Goal: Task Accomplishment & Management: Use online tool/utility

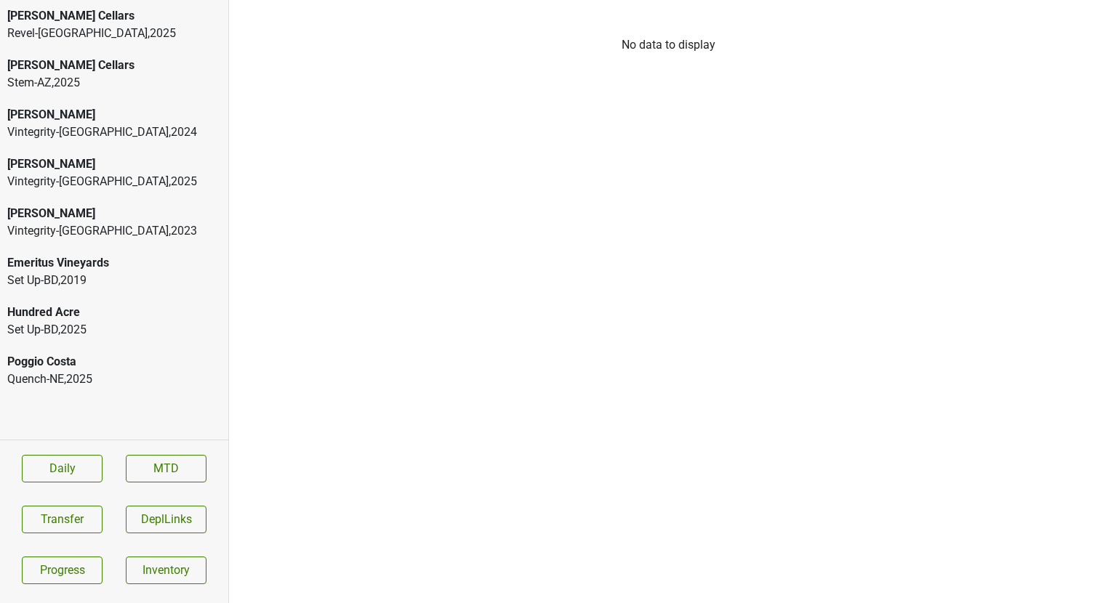
click at [122, 232] on div "Vintegrity-MO , 2023" at bounding box center [114, 230] width 214 height 17
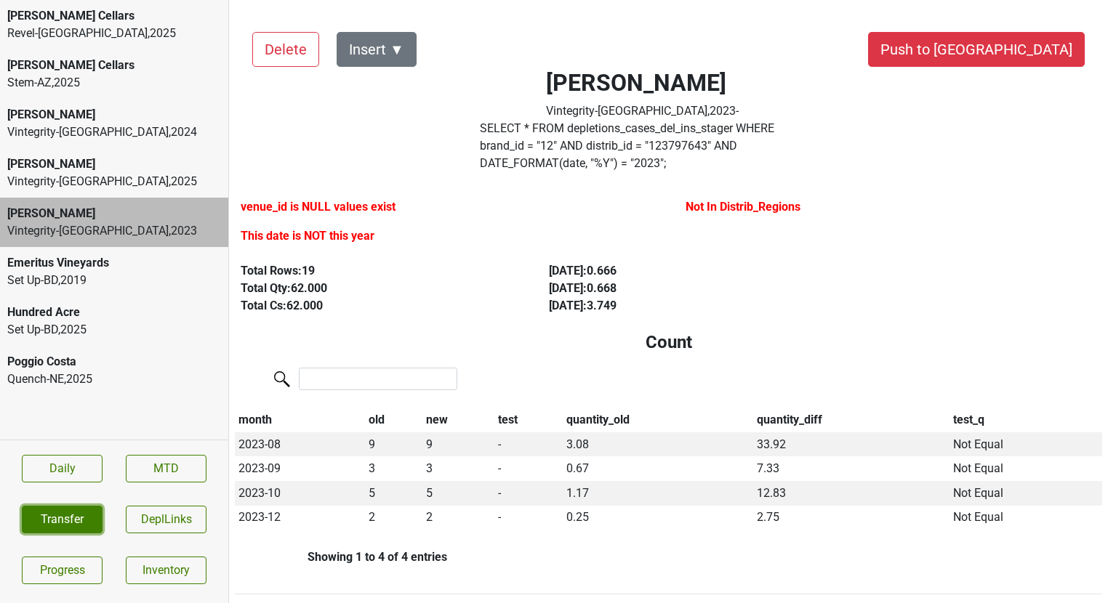
click at [47, 525] on button "Transfer" at bounding box center [62, 520] width 81 height 28
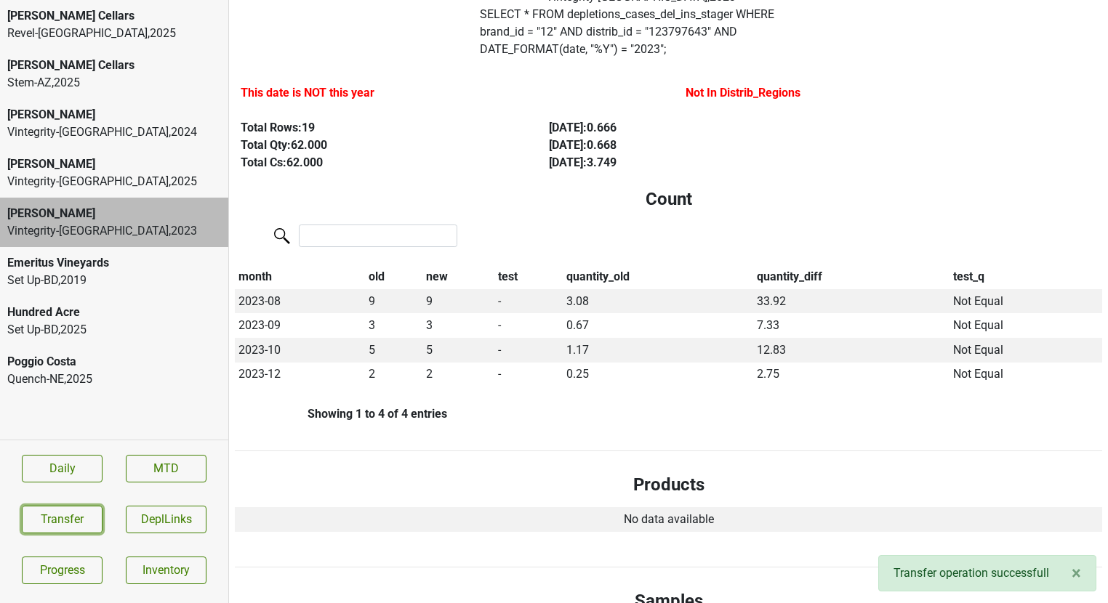
scroll to position [116, 0]
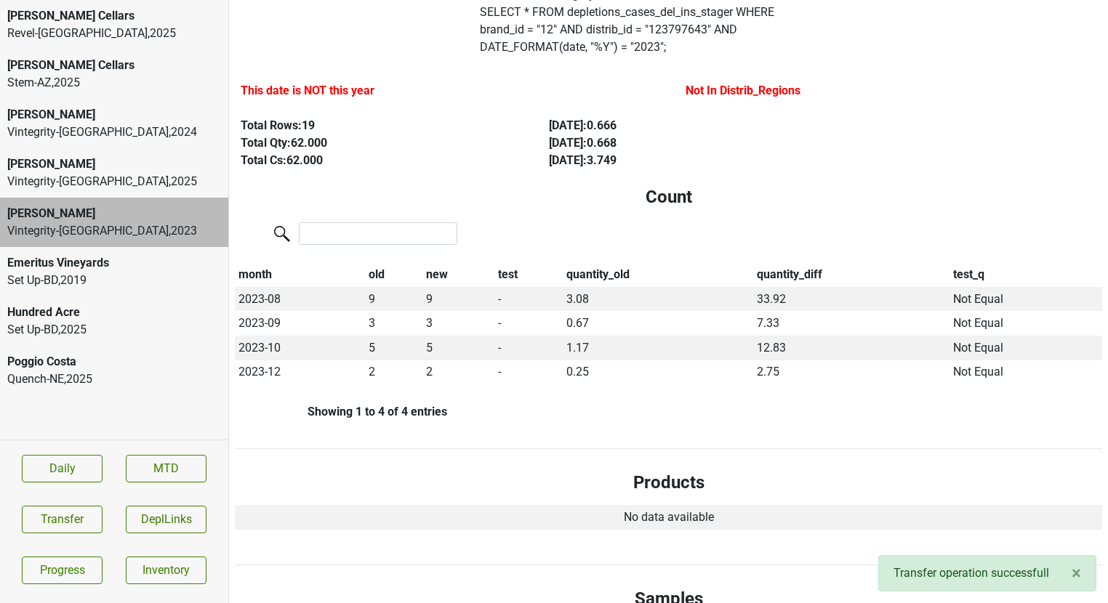
click at [81, 180] on div "Vintegrity-MO , 2025" at bounding box center [114, 181] width 214 height 17
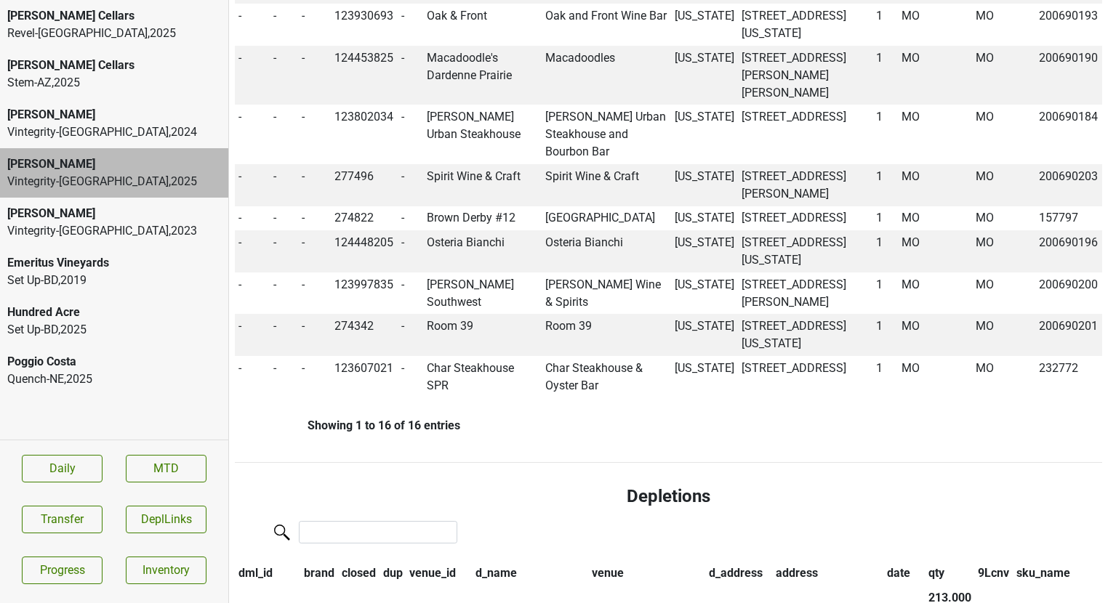
scroll to position [1895, 0]
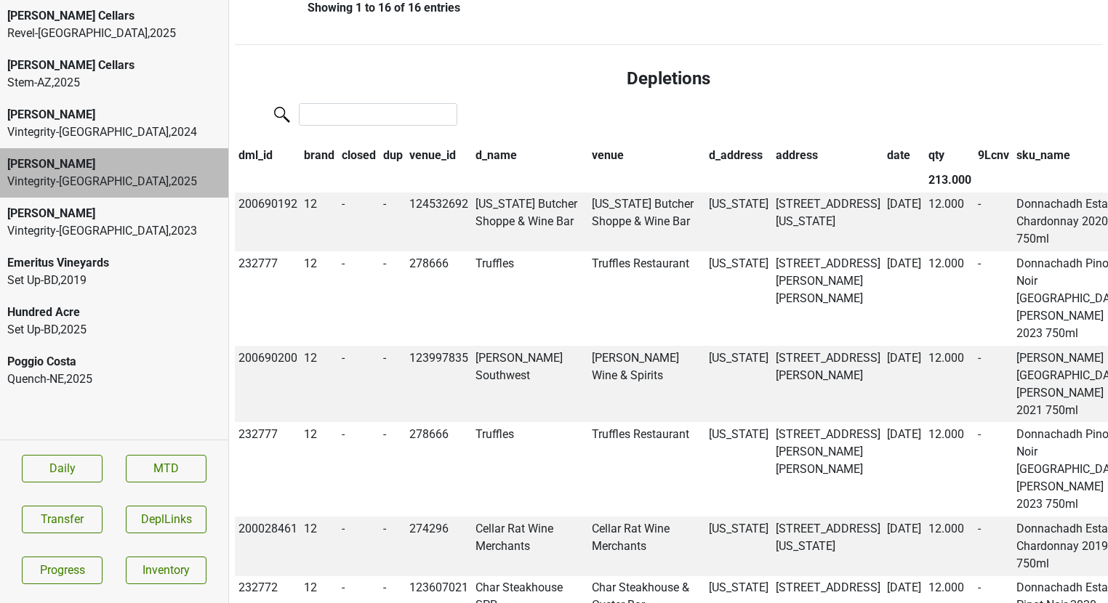
click at [924, 160] on th "qty" at bounding box center [949, 155] width 50 height 25
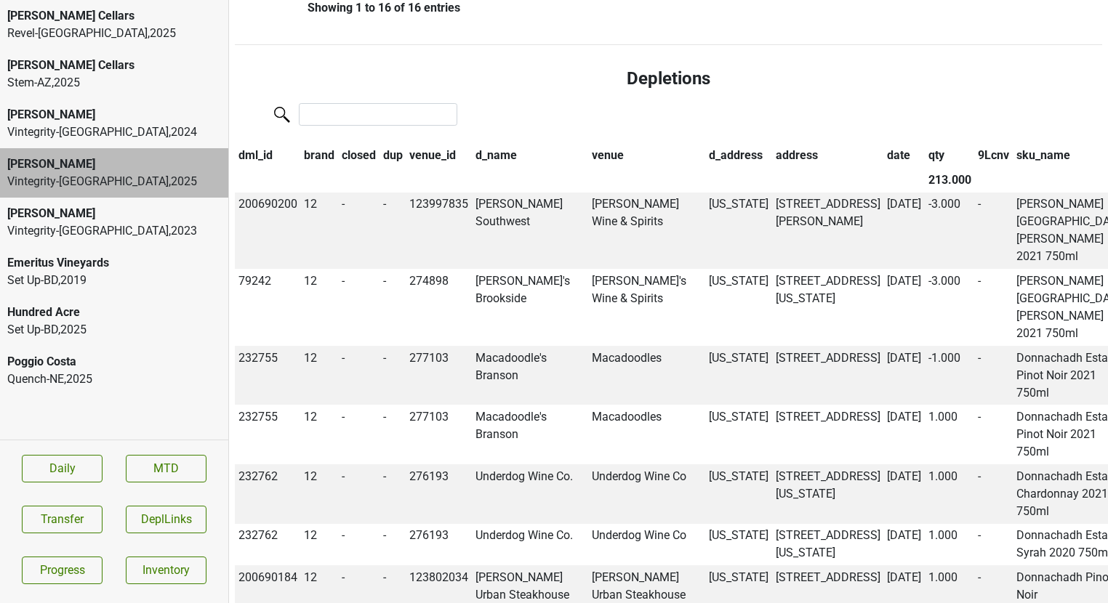
click at [924, 160] on th "qty" at bounding box center [949, 155] width 50 height 25
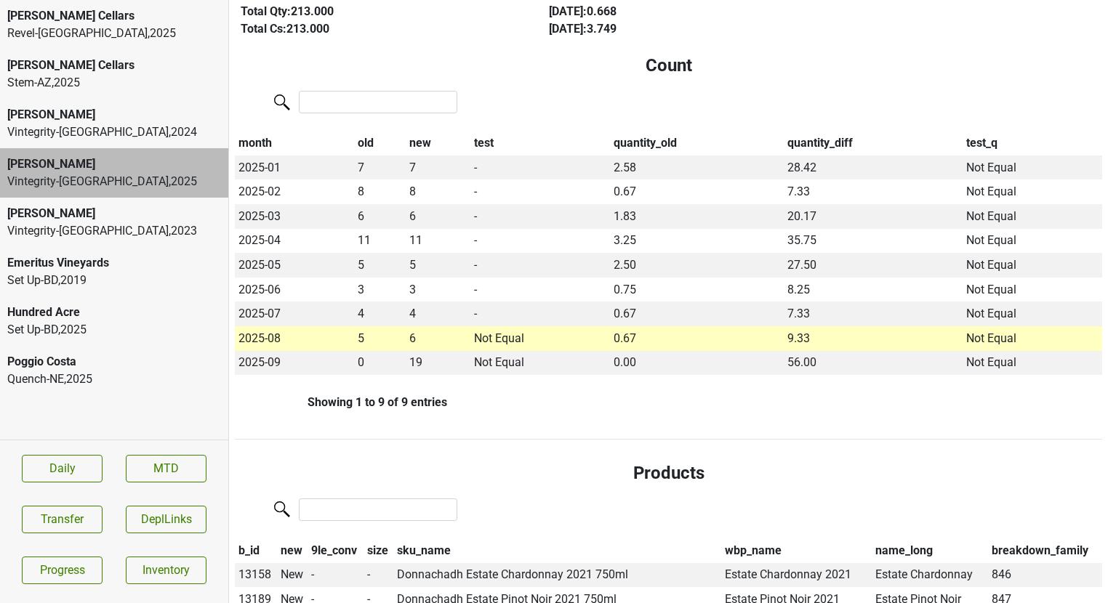
scroll to position [0, 0]
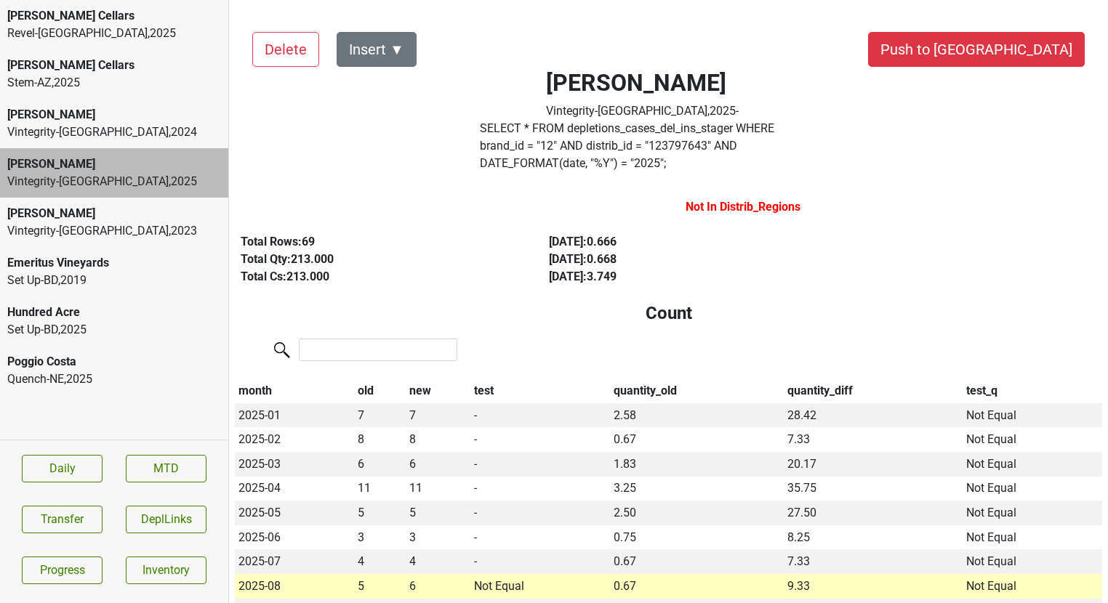
click at [805, 151] on label "SELECT * FROM depletions_cases_del_ins_stager WHERE brand_id = " 12 " AND distr…" at bounding box center [643, 146] width 326 height 52
click at [57, 512] on button "Transfer" at bounding box center [62, 520] width 81 height 28
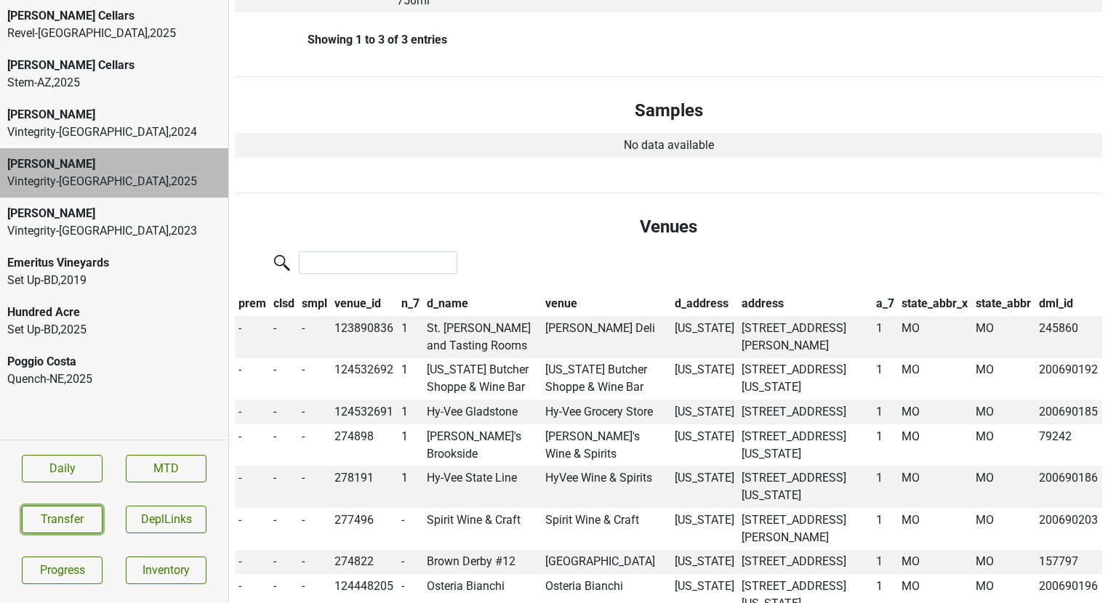
scroll to position [891, 0]
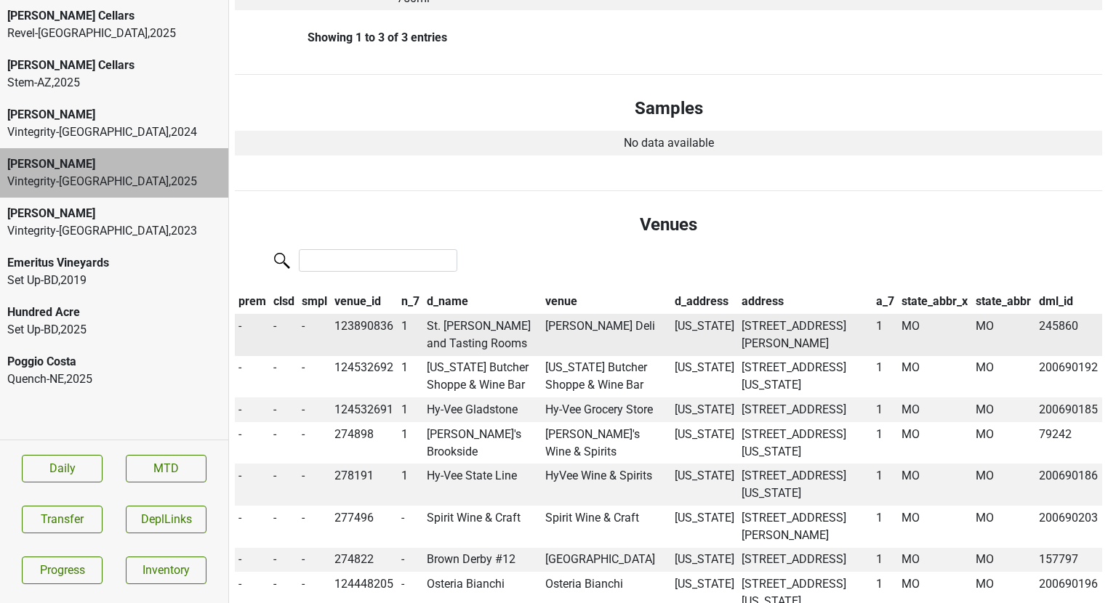
click at [457, 314] on td "St. Louis Cellars and Tasting Rooms" at bounding box center [482, 335] width 118 height 42
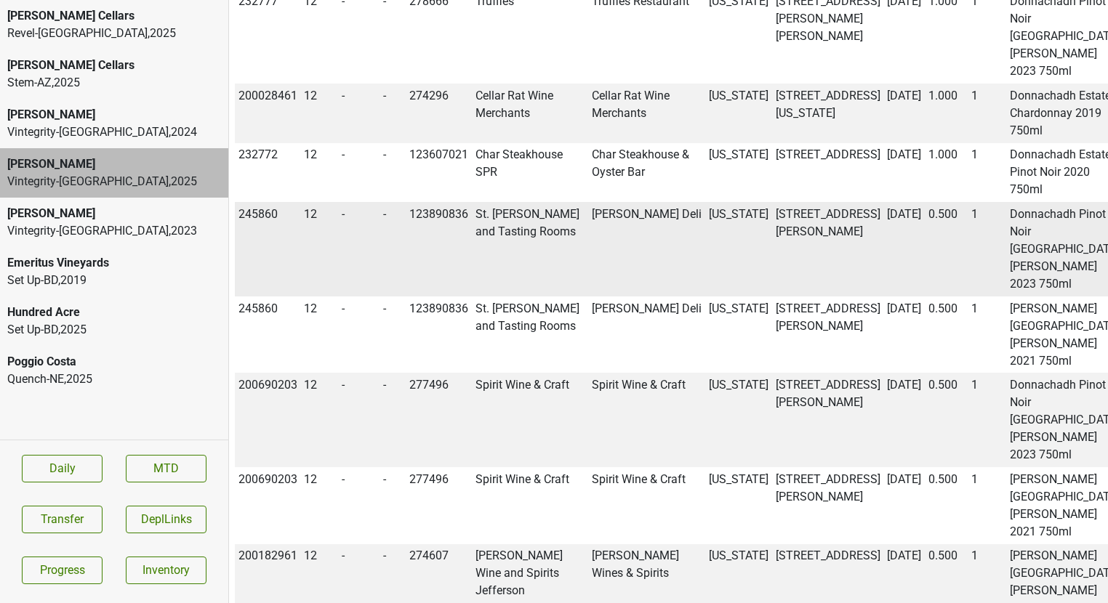
click at [267, 288] on td "245860" at bounding box center [268, 249] width 66 height 94
copy td "245860"
click at [73, 520] on button "Transfer" at bounding box center [62, 520] width 81 height 28
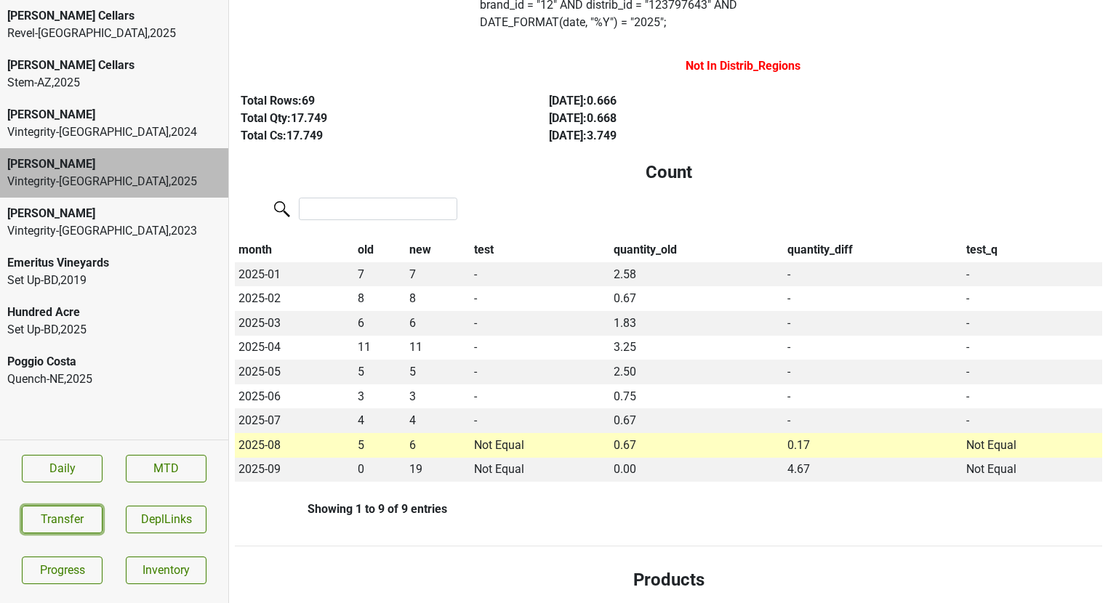
scroll to position [0, 0]
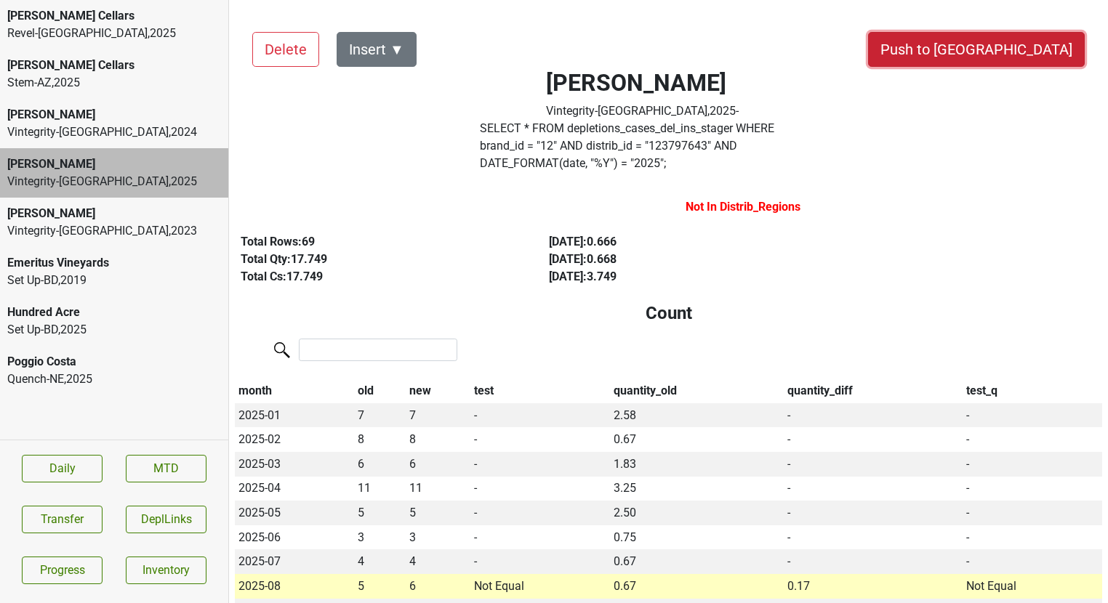
click at [1018, 44] on button "Push to [GEOGRAPHIC_DATA]" at bounding box center [976, 49] width 217 height 35
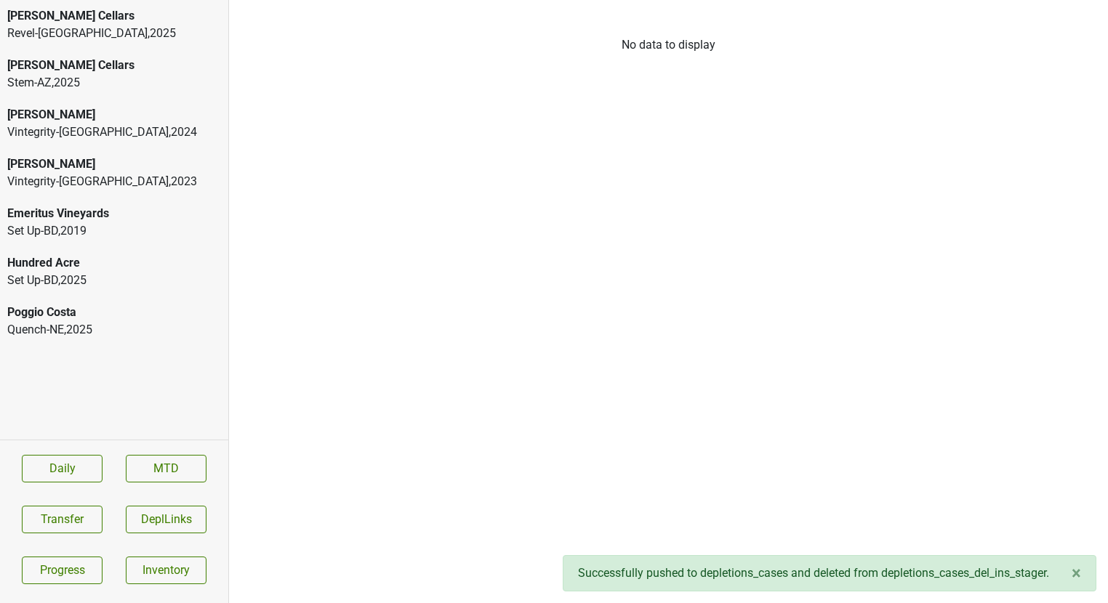
click at [86, 129] on div "Vintegrity-MO , 2024" at bounding box center [114, 132] width 214 height 17
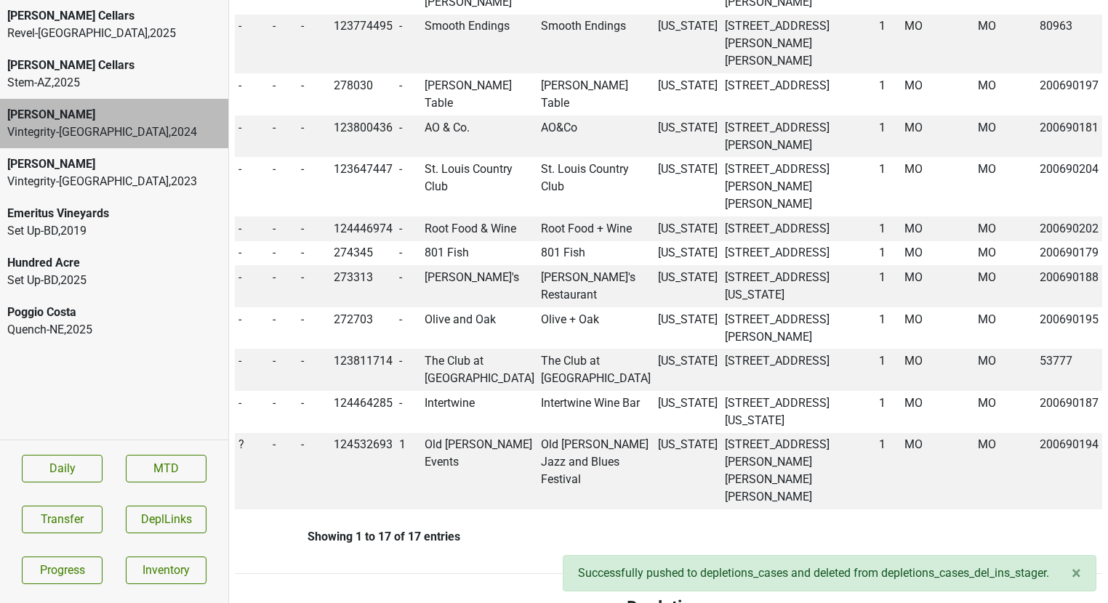
scroll to position [1458, 0]
click at [240, 437] on span "?" at bounding box center [241, 444] width 6 height 14
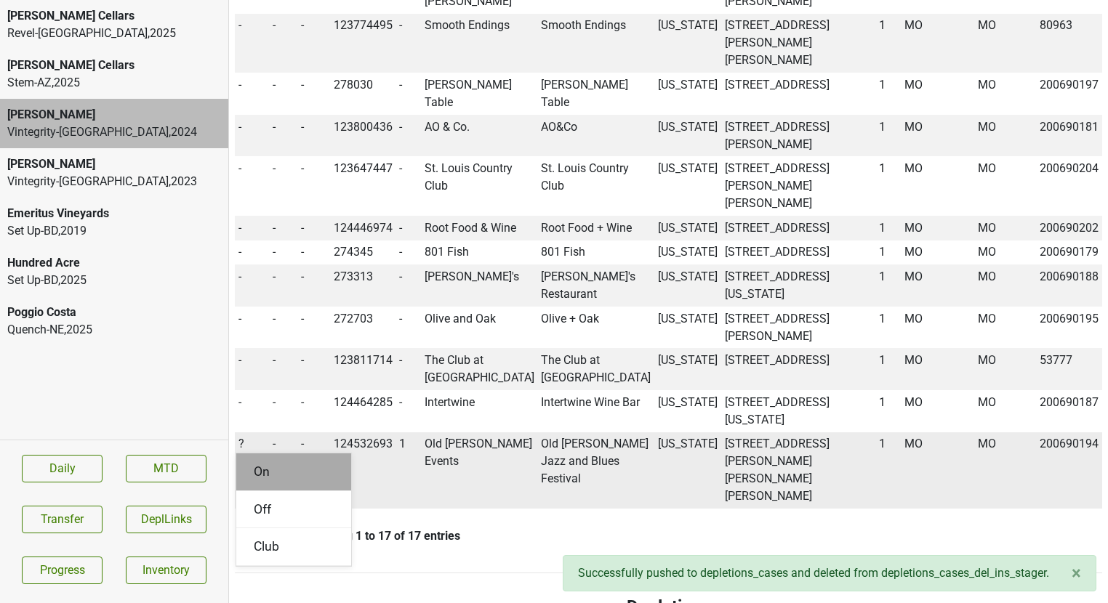
click at [251, 454] on div "On" at bounding box center [293, 472] width 115 height 37
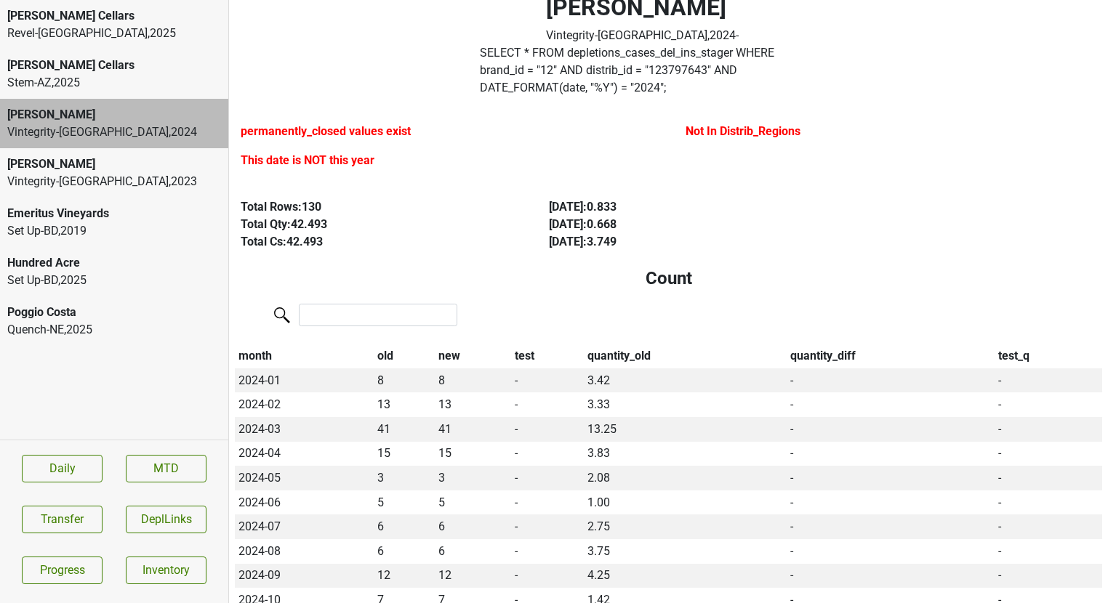
scroll to position [0, 0]
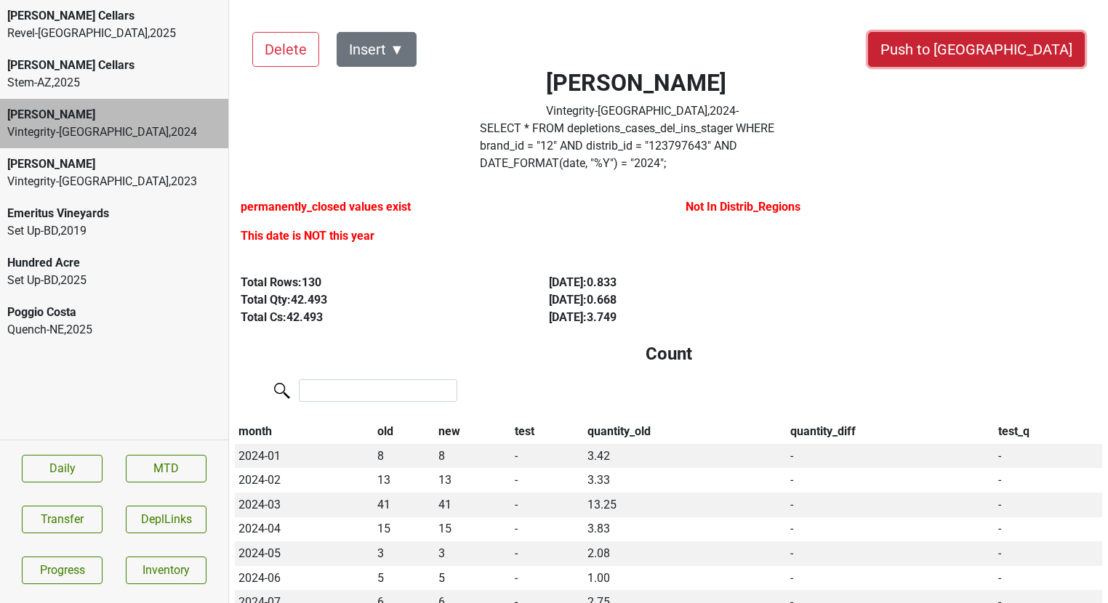
click at [1031, 55] on button "Push to [GEOGRAPHIC_DATA]" at bounding box center [976, 49] width 217 height 35
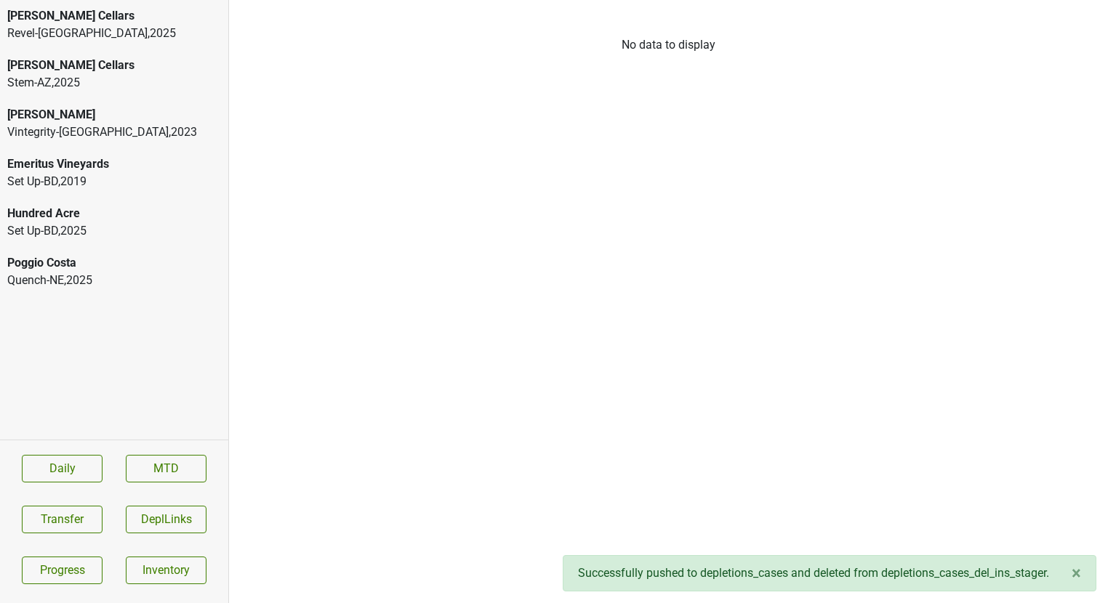
click at [126, 134] on div "Vintegrity-MO , 2023" at bounding box center [114, 132] width 214 height 17
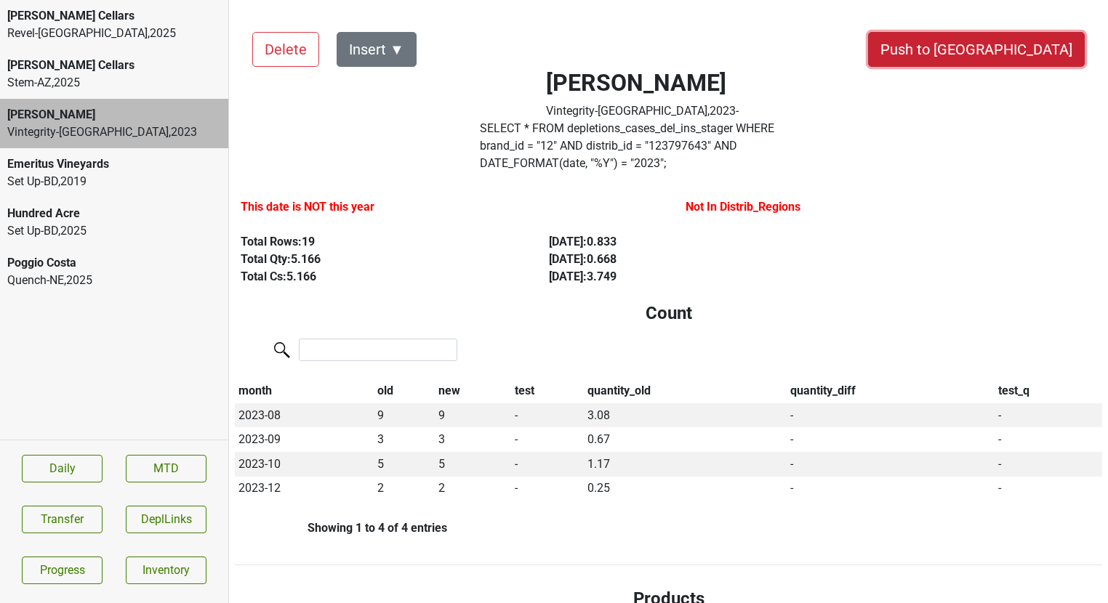
click at [1021, 51] on button "Push to [GEOGRAPHIC_DATA]" at bounding box center [976, 49] width 217 height 35
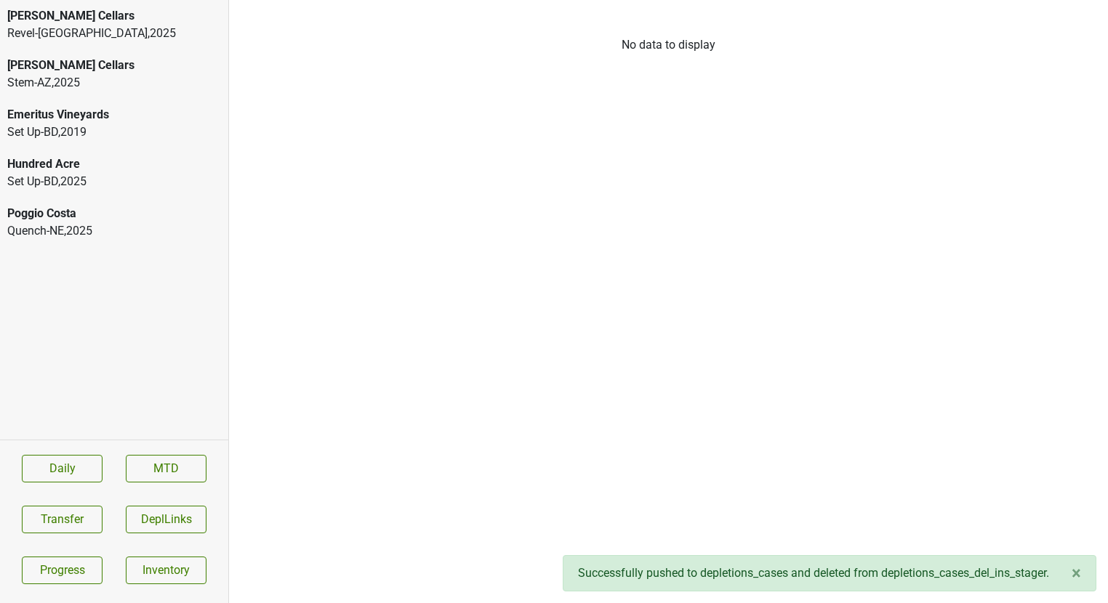
click at [108, 226] on div "Quench-NE , 2025" at bounding box center [114, 230] width 214 height 17
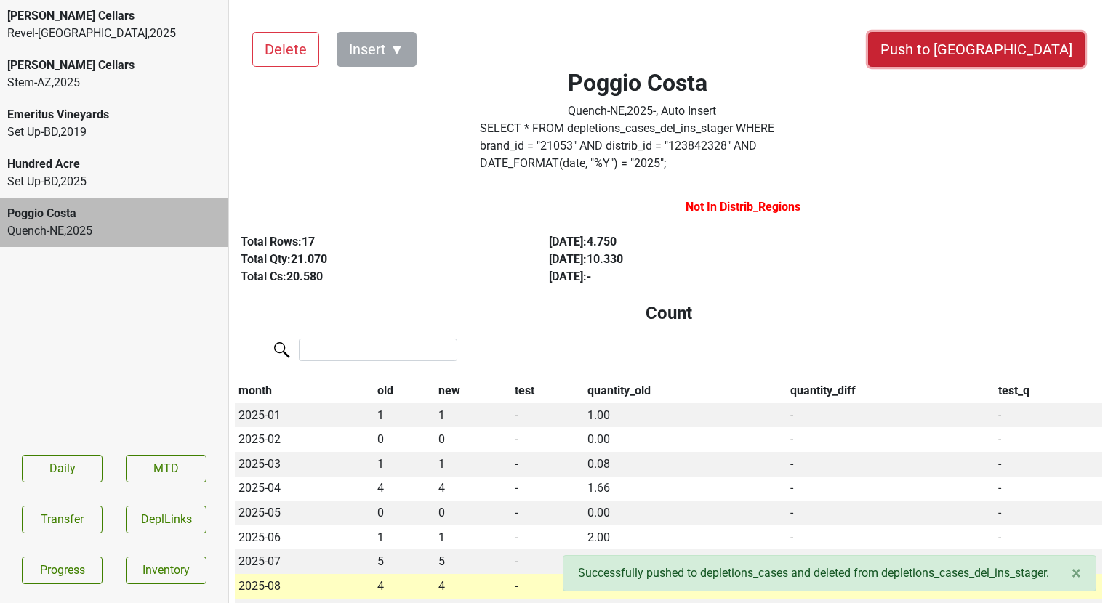
click at [1007, 48] on button "Push to [GEOGRAPHIC_DATA]" at bounding box center [976, 49] width 217 height 35
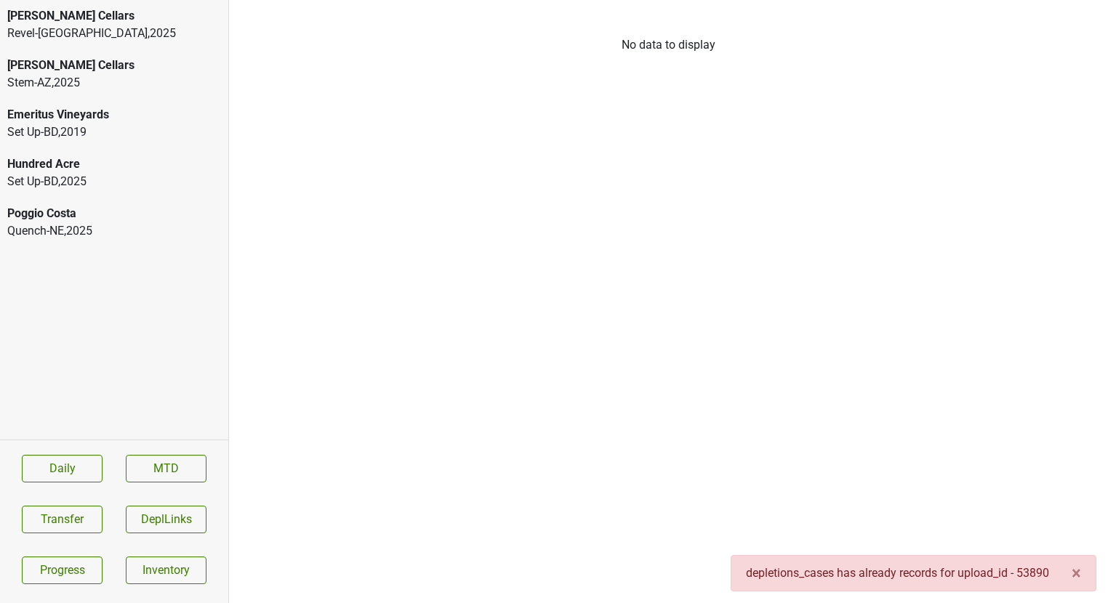
click at [127, 250] on div "Caraccioli Cellars Revel-CA , 2025 Caraccioli Cellars Stem-AZ , 2025 Emeritus V…" at bounding box center [114, 220] width 228 height 440
click at [122, 227] on div "Quench-NE , 2025" at bounding box center [114, 230] width 214 height 17
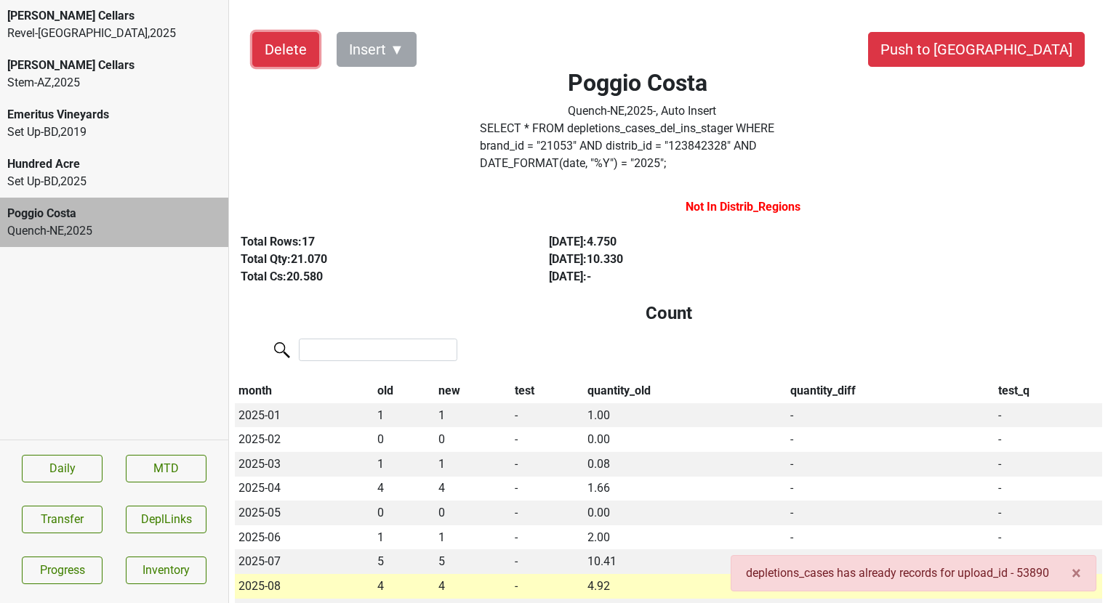
click at [279, 57] on button "Delete" at bounding box center [285, 49] width 67 height 35
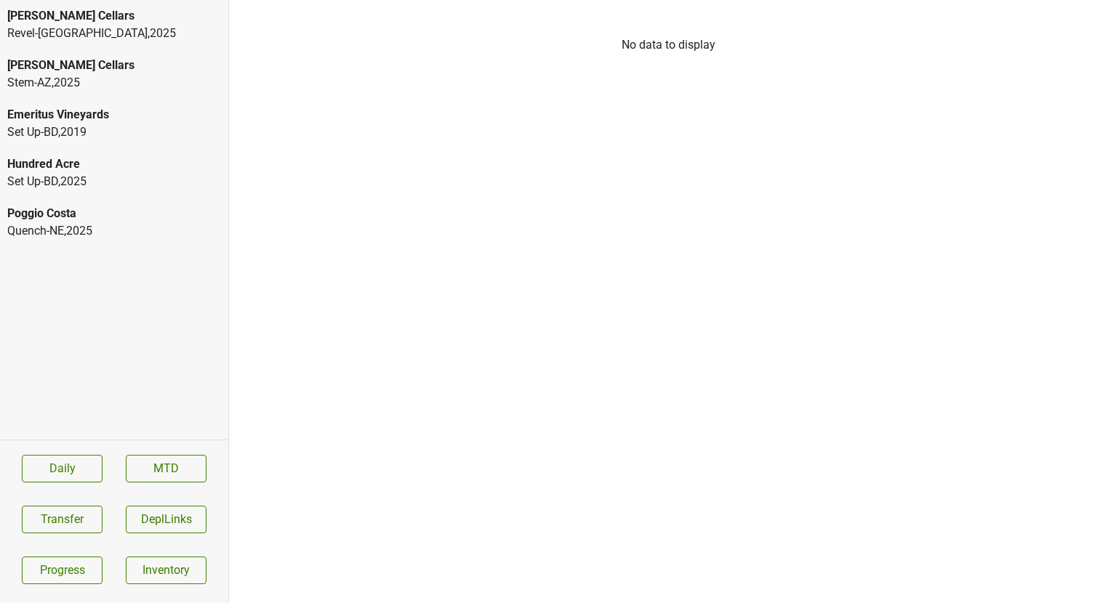
click at [126, 211] on div "Poggio Costa" at bounding box center [114, 213] width 214 height 17
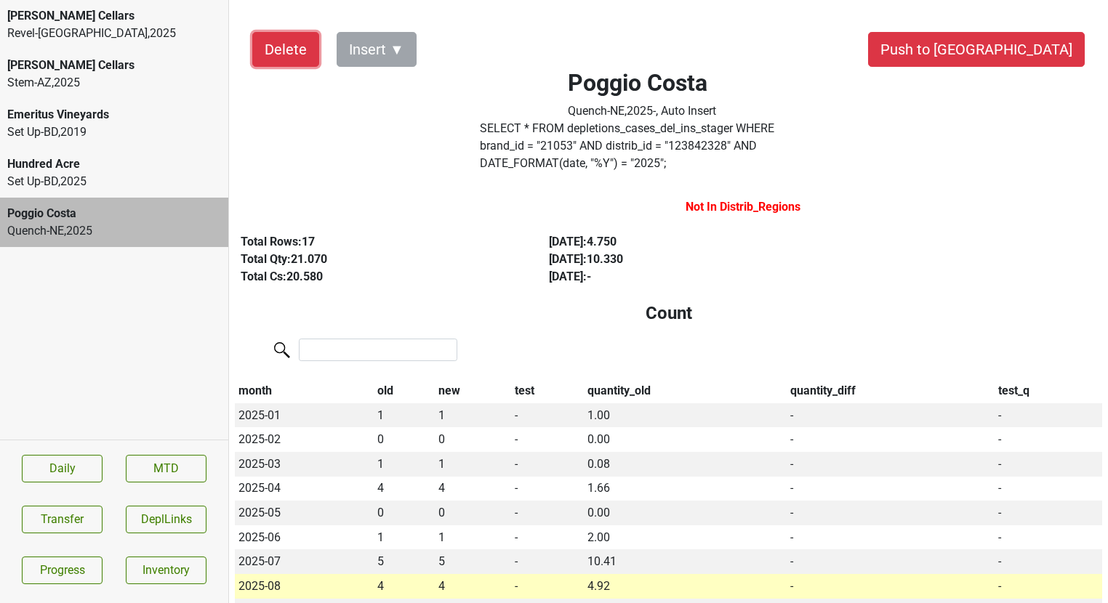
click at [293, 51] on button "Delete" at bounding box center [285, 49] width 67 height 35
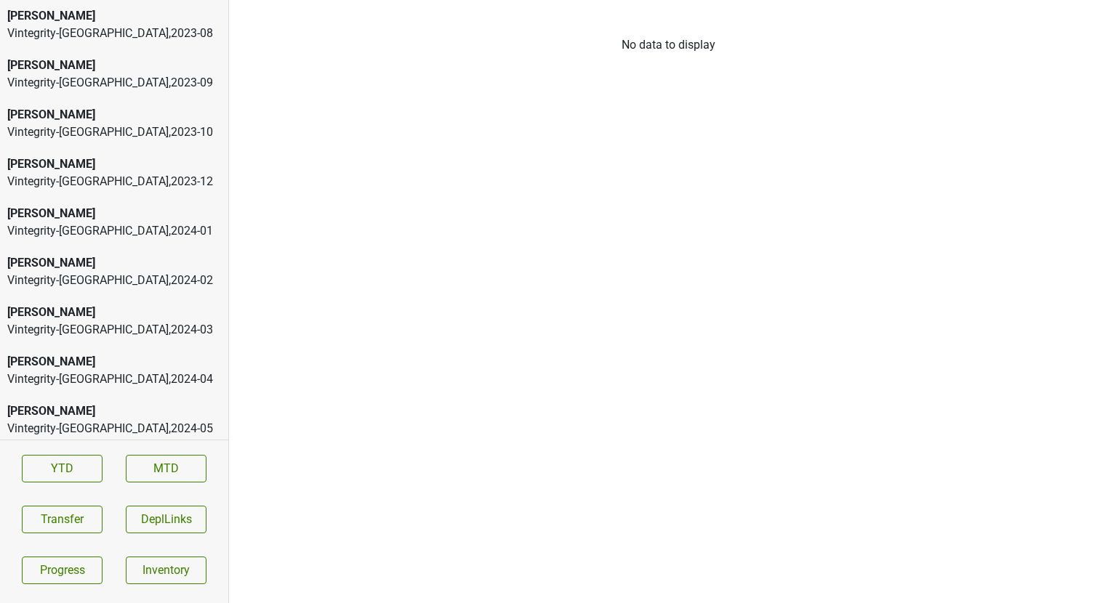
click at [113, 38] on div "Vintegrity-MO , 2023 - 08" at bounding box center [114, 33] width 214 height 17
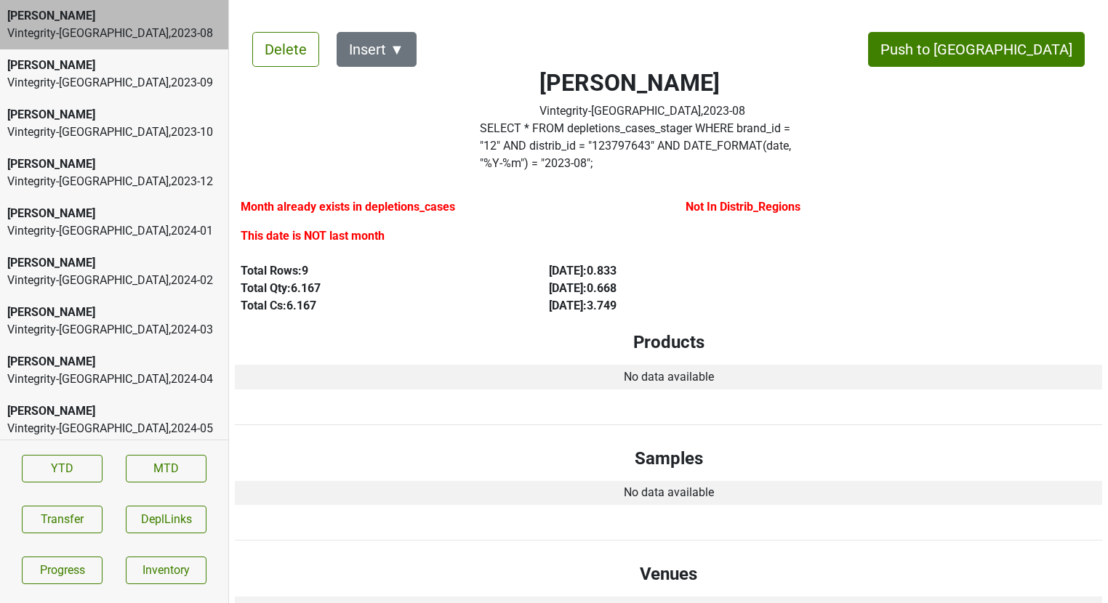
click at [721, 153] on label "SELECT * FROM depletions_cases_stager WHERE brand_id = " 12 " AND distrib_id = …" at bounding box center [643, 146] width 326 height 52
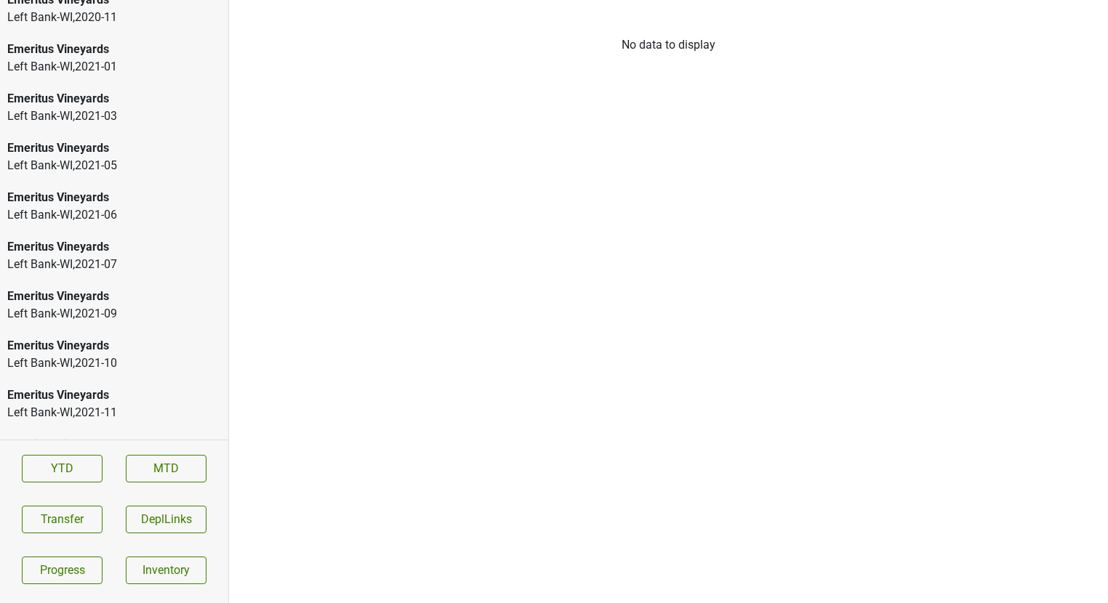
scroll to position [2130, 0]
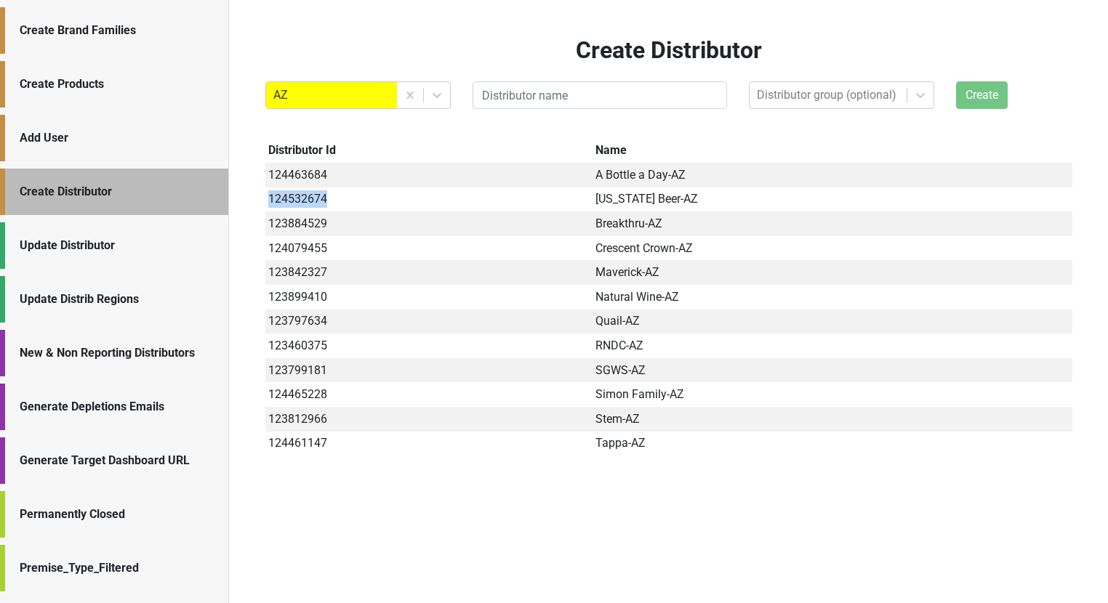
scroll to position [42, 0]
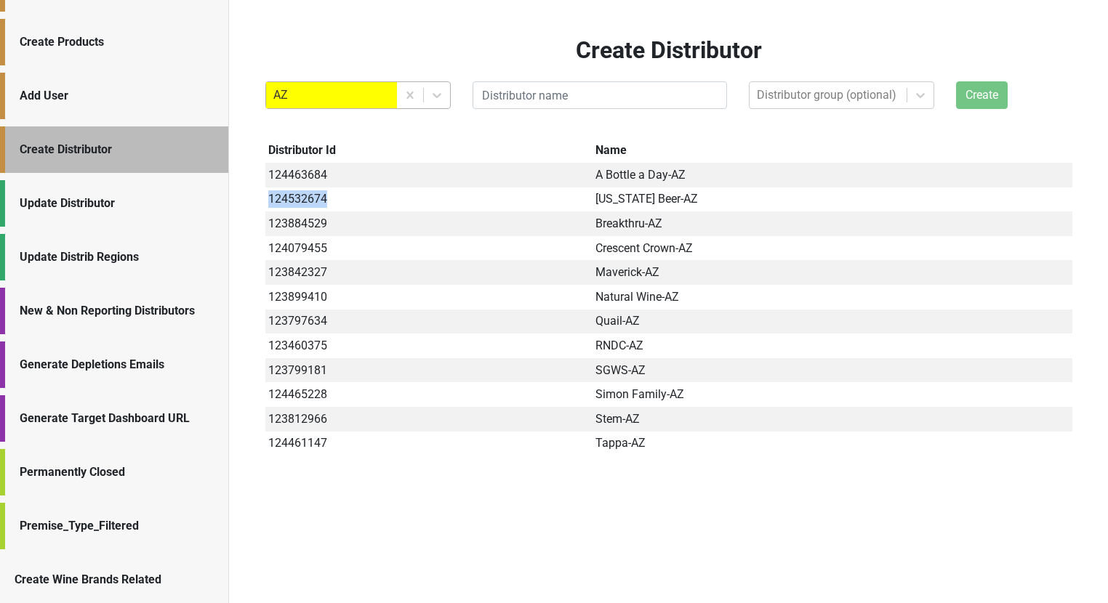
click at [350, 97] on div at bounding box center [331, 95] width 116 height 20
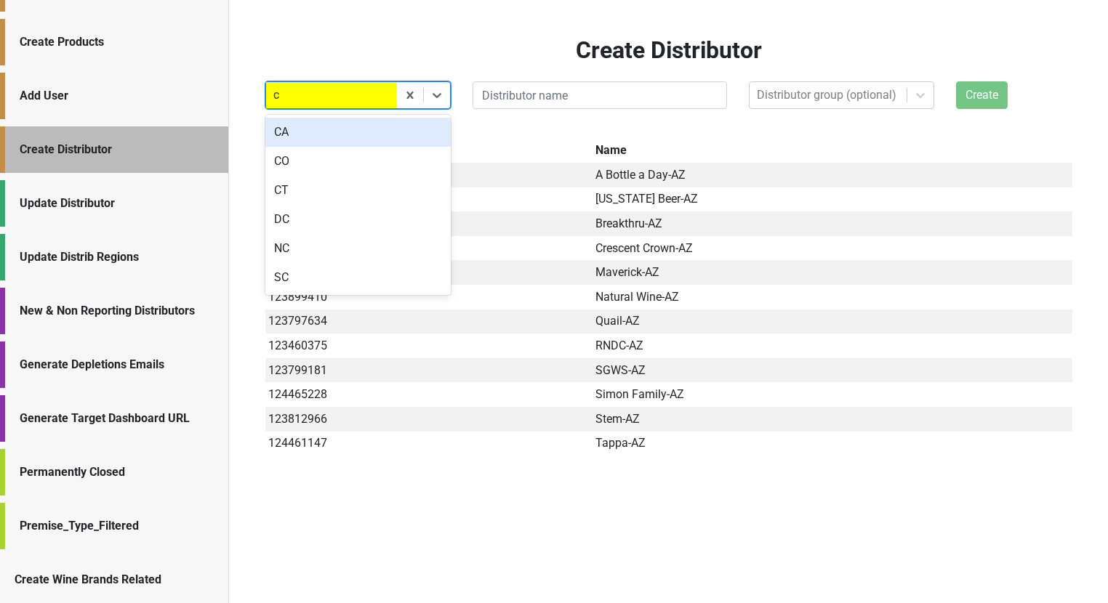
type input "ca"
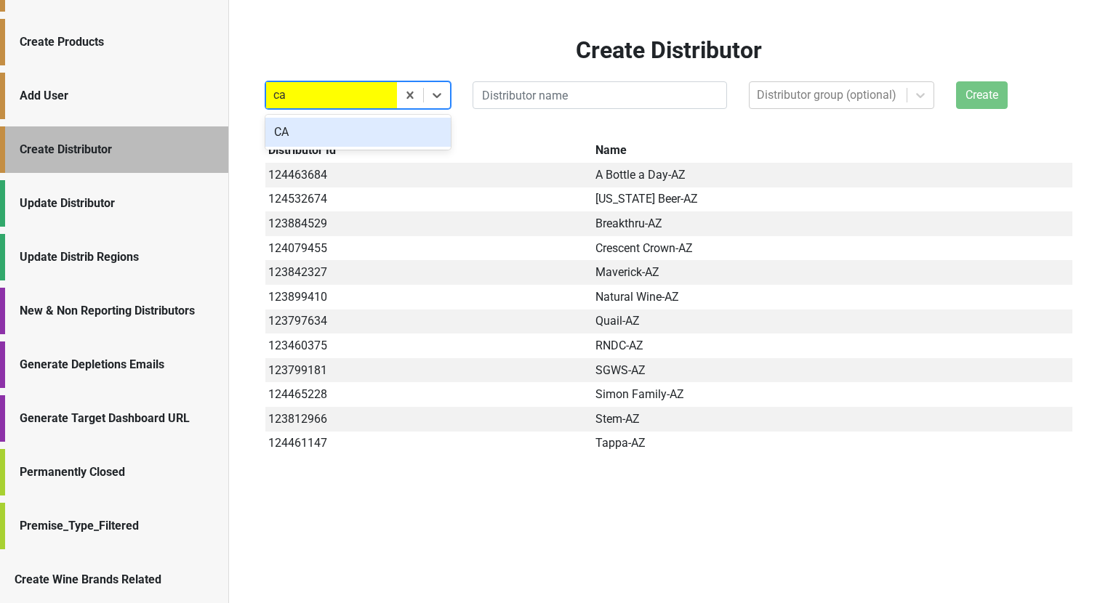
click at [345, 133] on div "CA" at bounding box center [357, 132] width 185 height 29
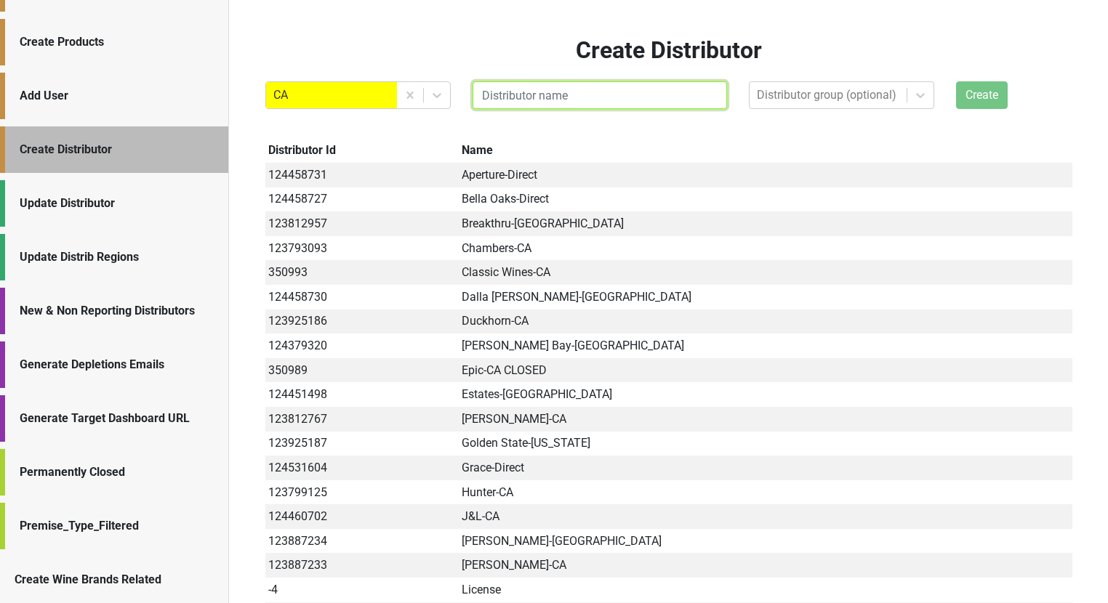
click at [528, 97] on input "text" at bounding box center [599, 95] width 254 height 28
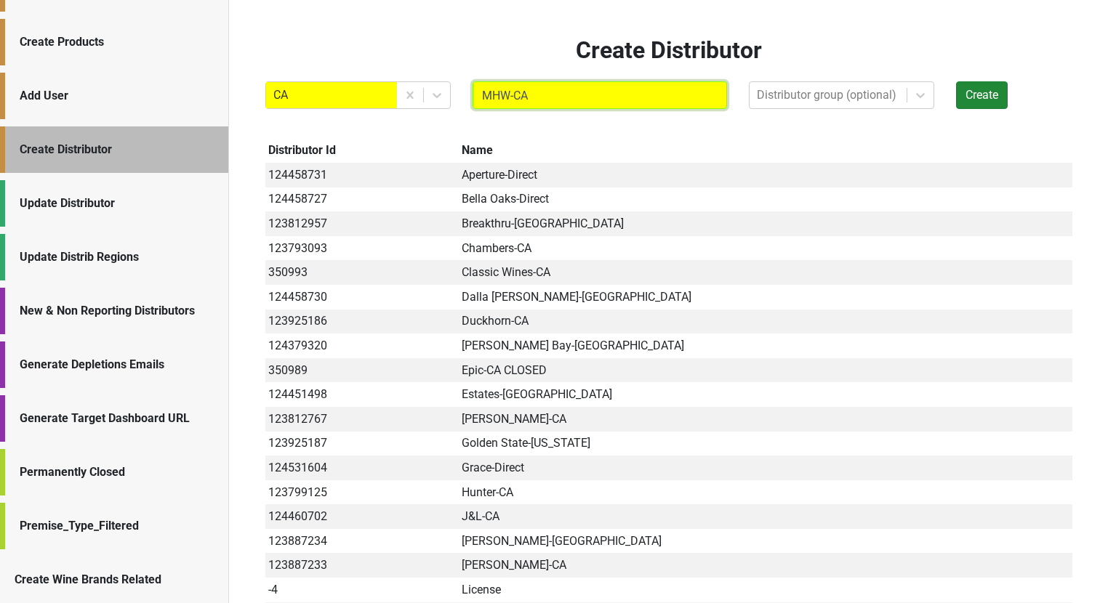
type input "MHW-CA"
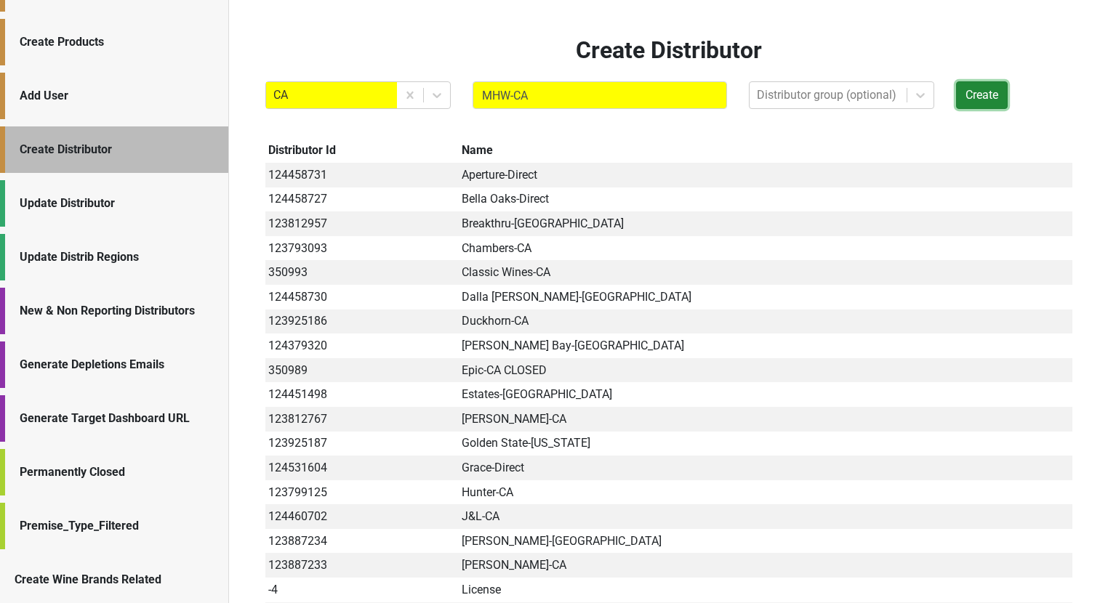
click at [983, 92] on button "Create" at bounding box center [982, 95] width 52 height 28
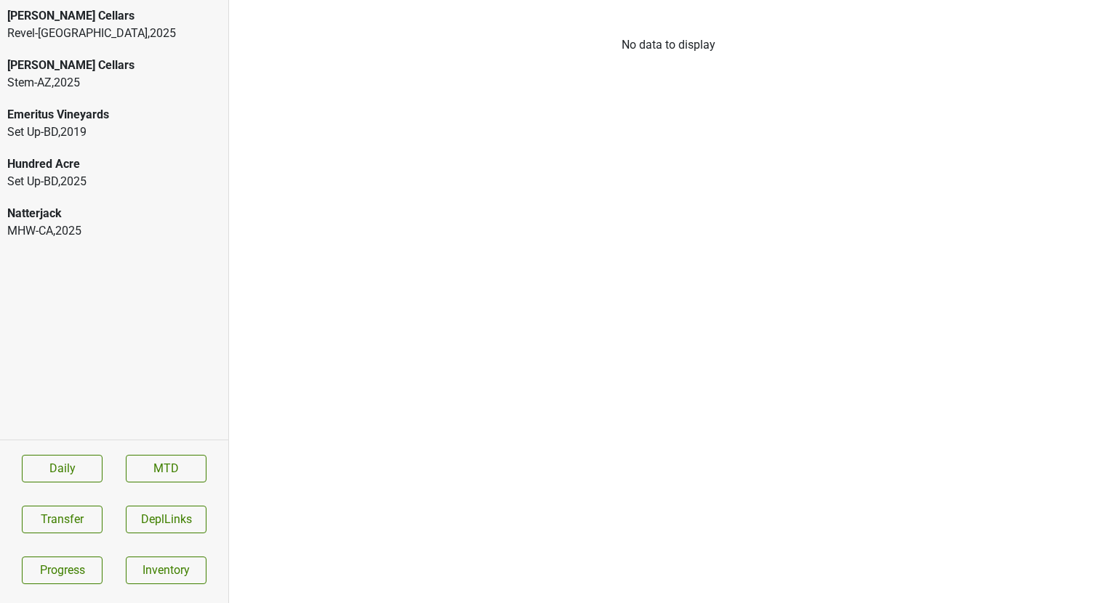
click at [92, 203] on div "Natterjack MHW-CA , 2025" at bounding box center [114, 222] width 228 height 49
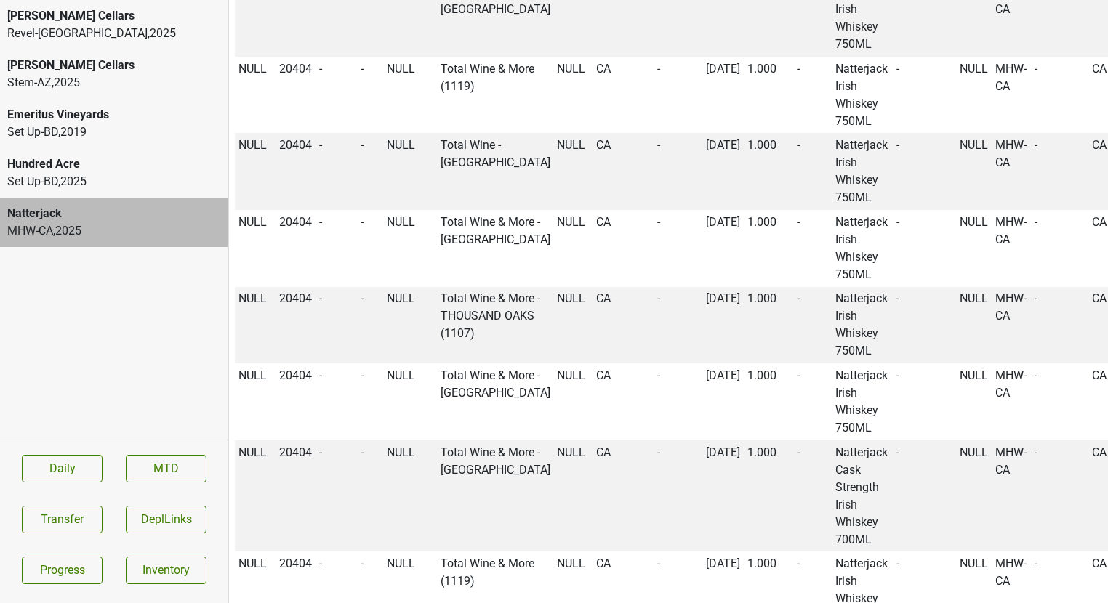
scroll to position [4945, 0]
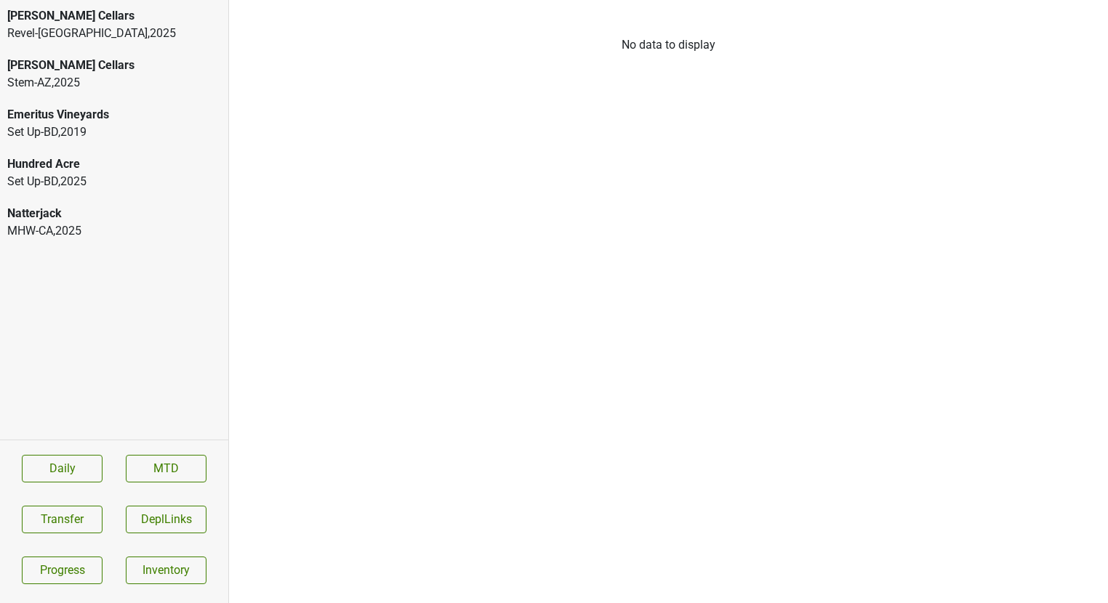
click at [171, 198] on div "Natterjack MHW-CA , 2025" at bounding box center [114, 222] width 228 height 49
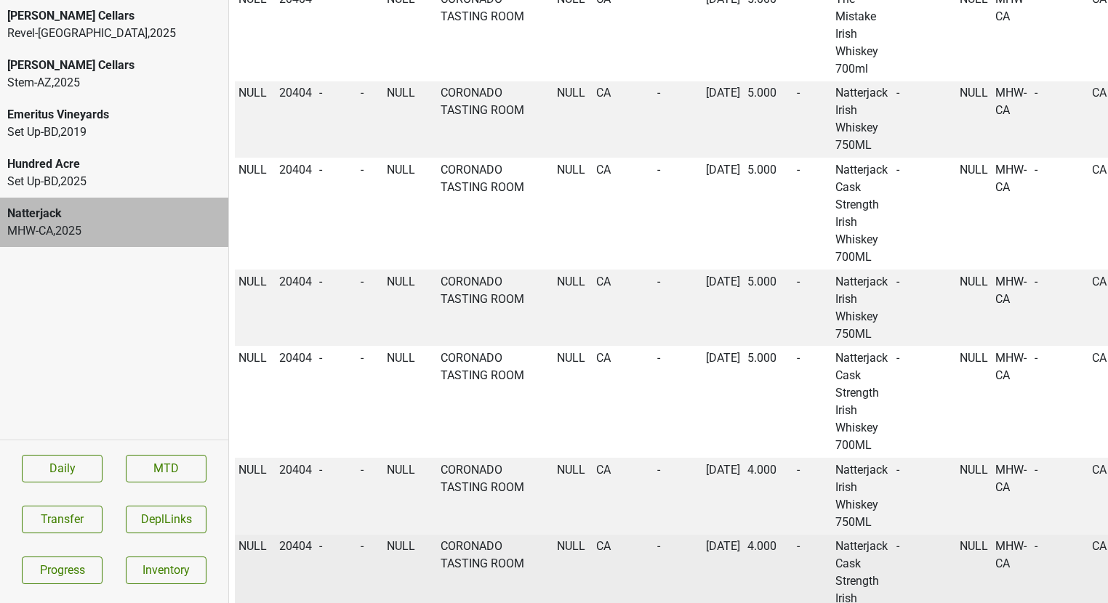
scroll to position [1483, 0]
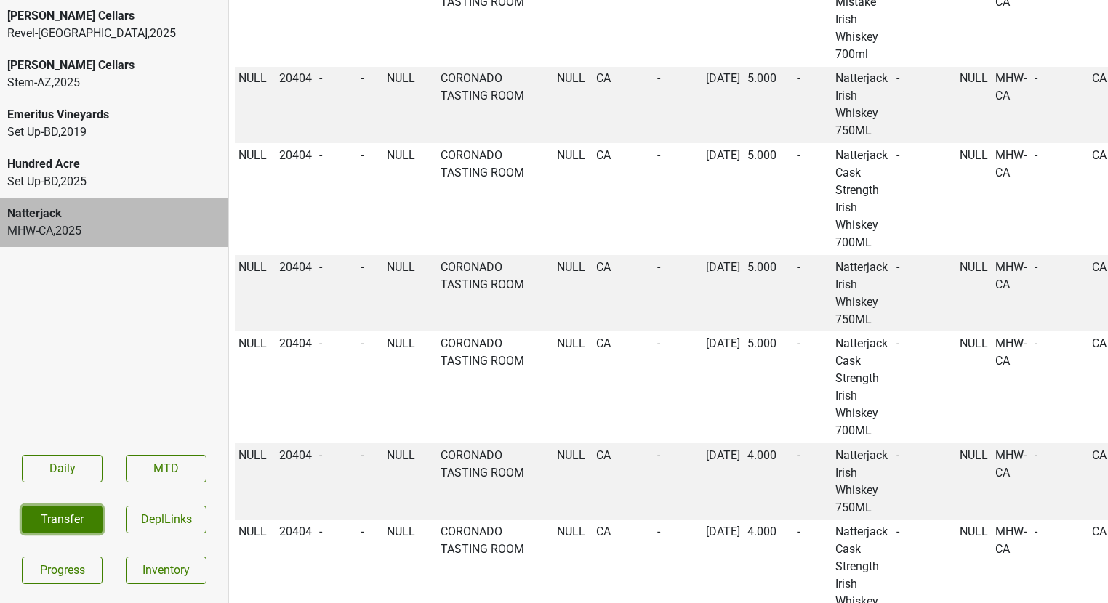
click at [76, 521] on button "Transfer" at bounding box center [62, 520] width 81 height 28
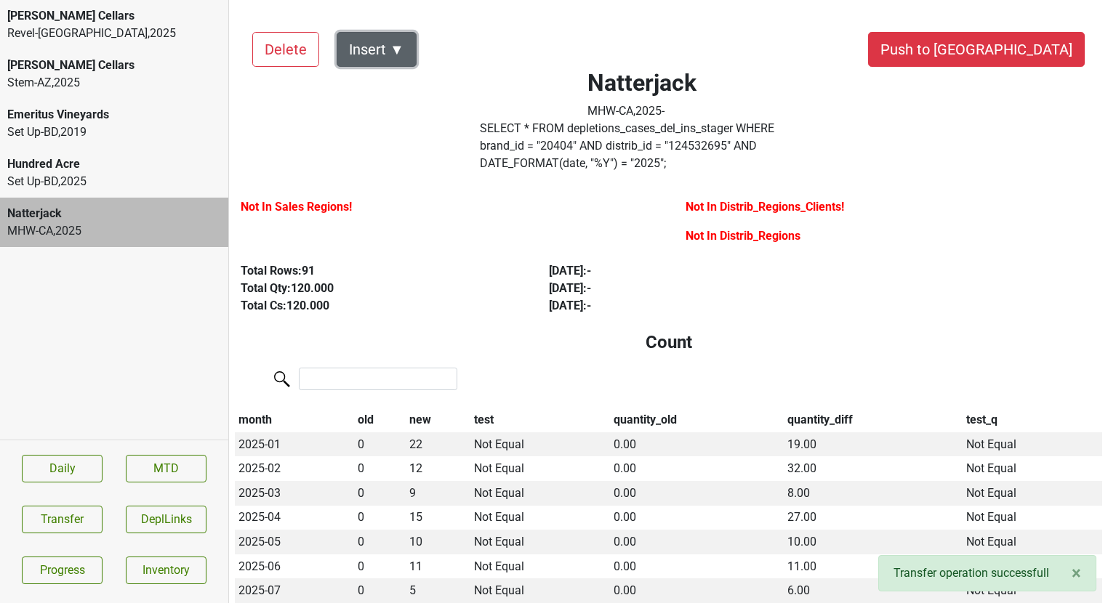
click at [398, 46] on button "Insert ▼" at bounding box center [377, 49] width 80 height 35
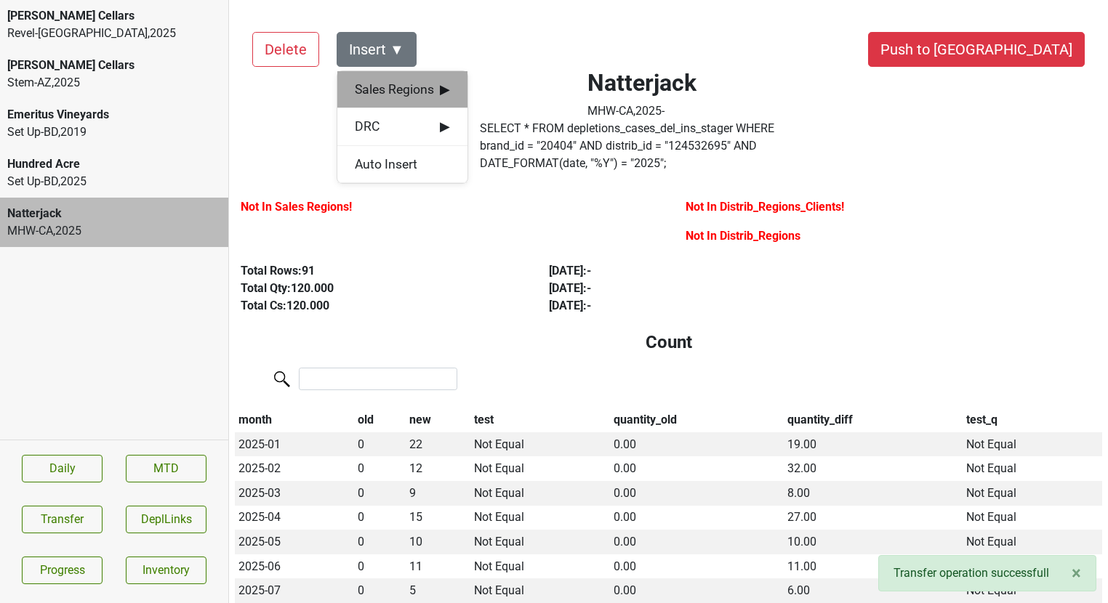
click at [400, 84] on span "Sales Regions ▶" at bounding box center [402, 89] width 95 height 19
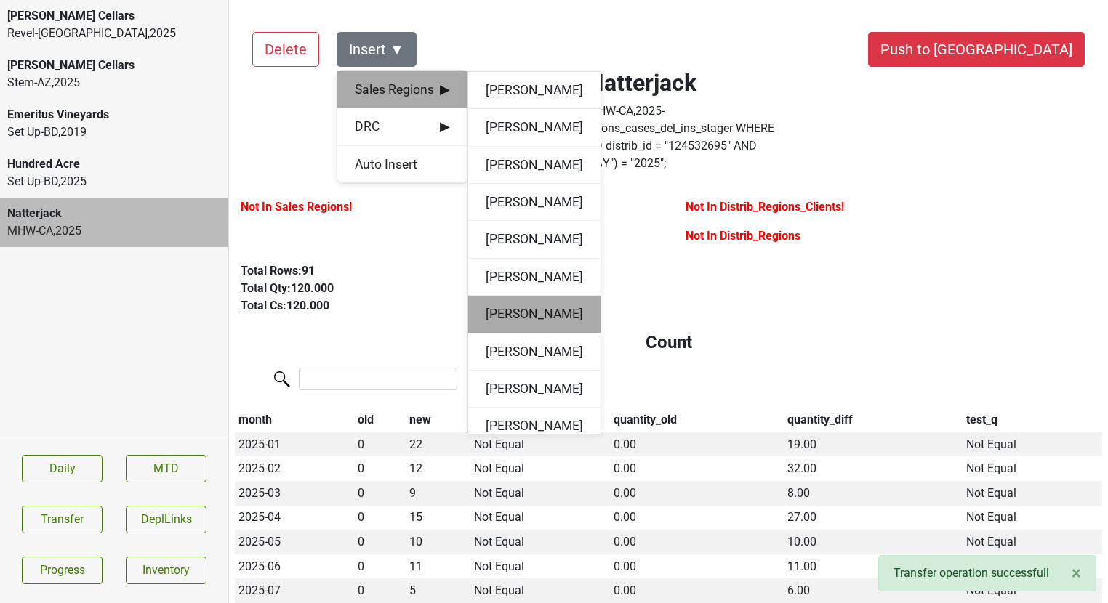
click at [507, 296] on div "Grant Springer" at bounding box center [534, 314] width 132 height 37
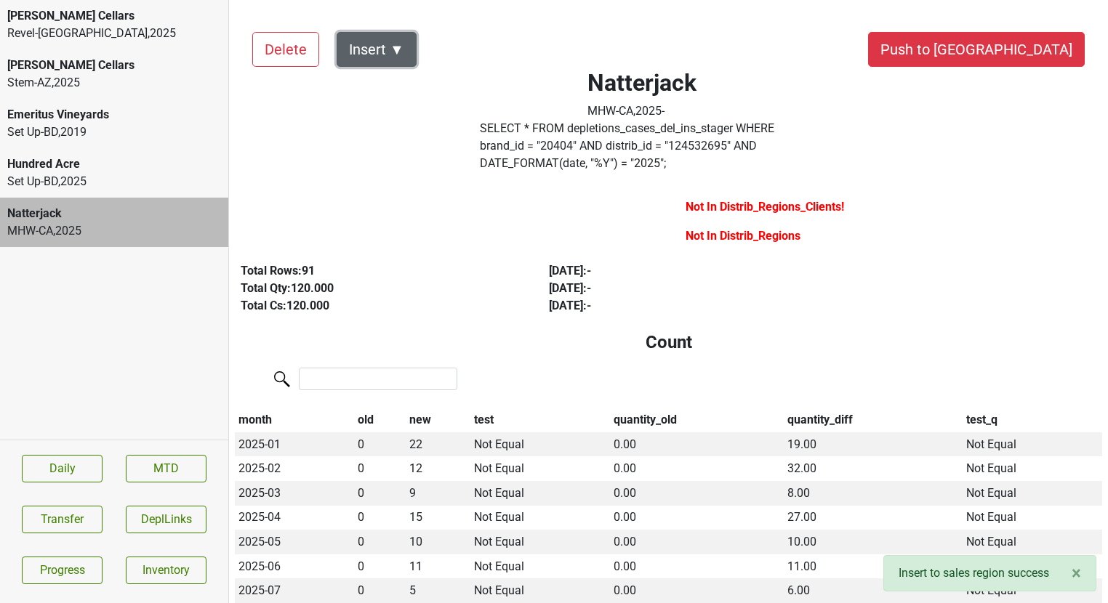
click at [408, 47] on button "Insert ▼" at bounding box center [377, 49] width 80 height 35
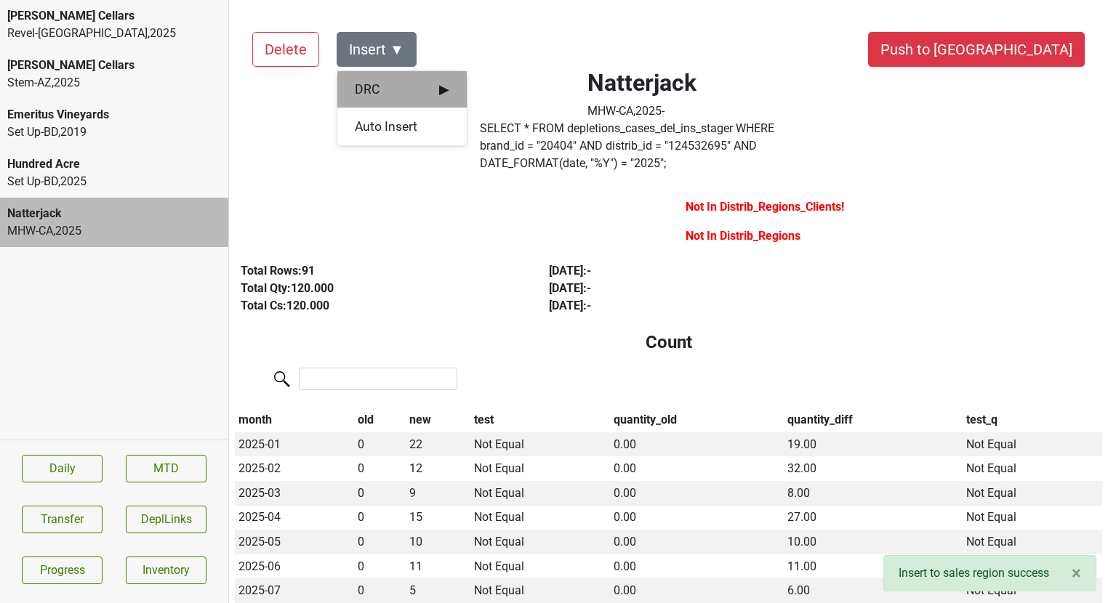
click at [409, 84] on span "DRC ▶" at bounding box center [402, 89] width 94 height 19
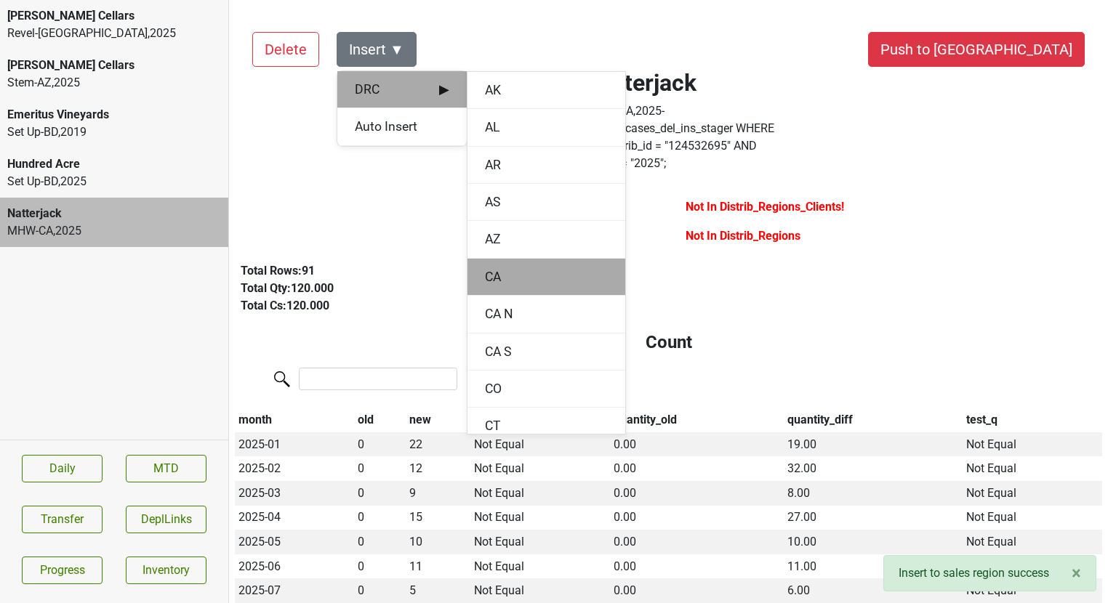
click at [493, 276] on div "CA" at bounding box center [546, 277] width 158 height 37
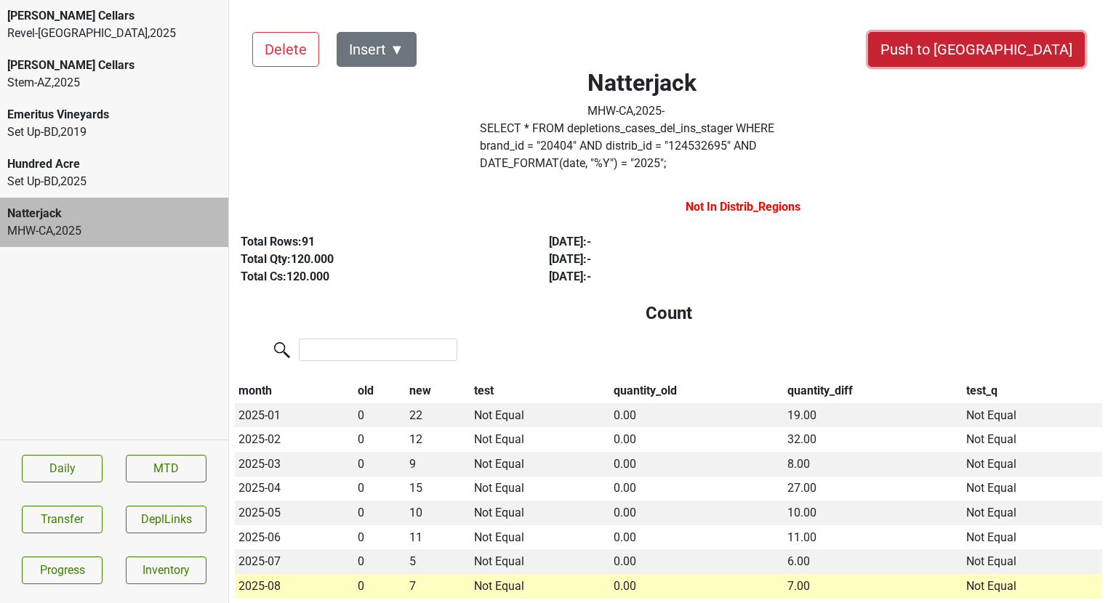
click at [1016, 40] on button "Push to [GEOGRAPHIC_DATA]" at bounding box center [976, 49] width 217 height 35
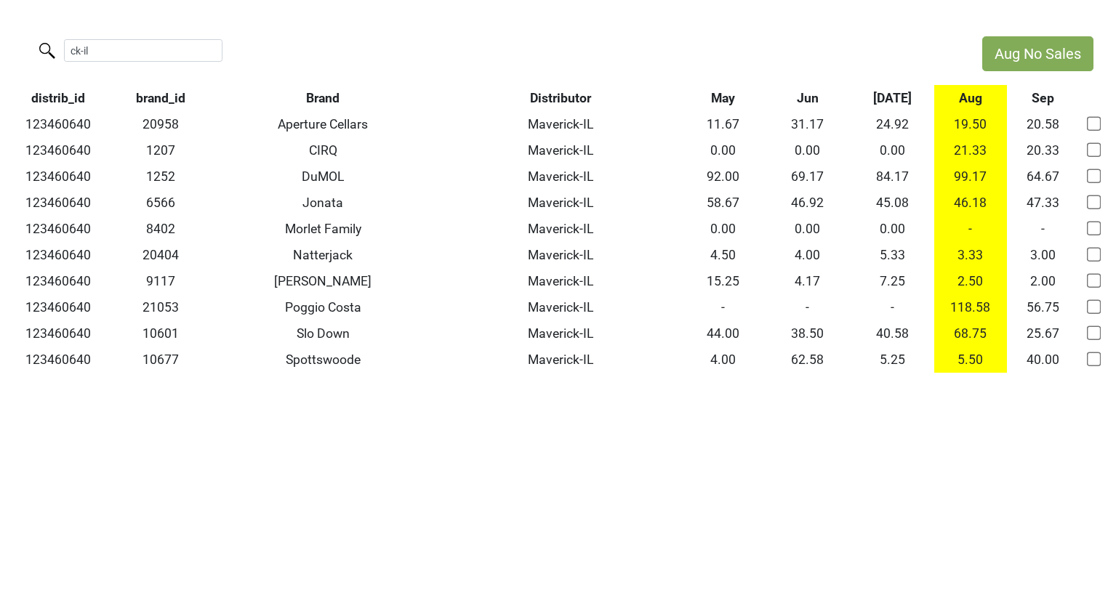
click at [39, 49] on label "ck-il" at bounding box center [114, 48] width 158 height 25
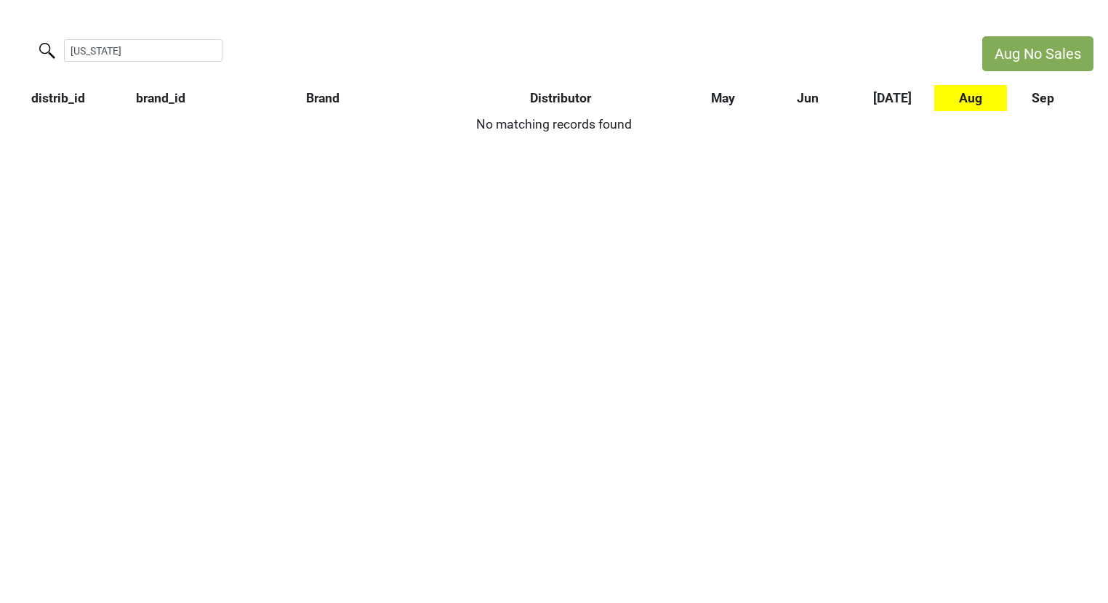
type input "[US_STATE]"
click at [199, 51] on input "[US_STATE]" at bounding box center [143, 50] width 158 height 23
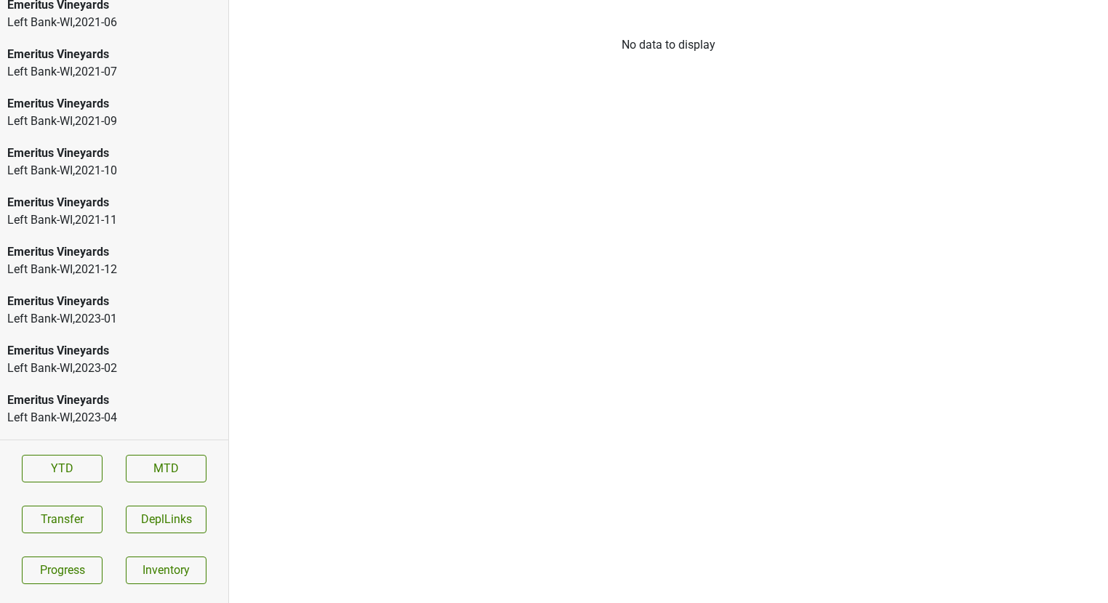
scroll to position [2130, 0]
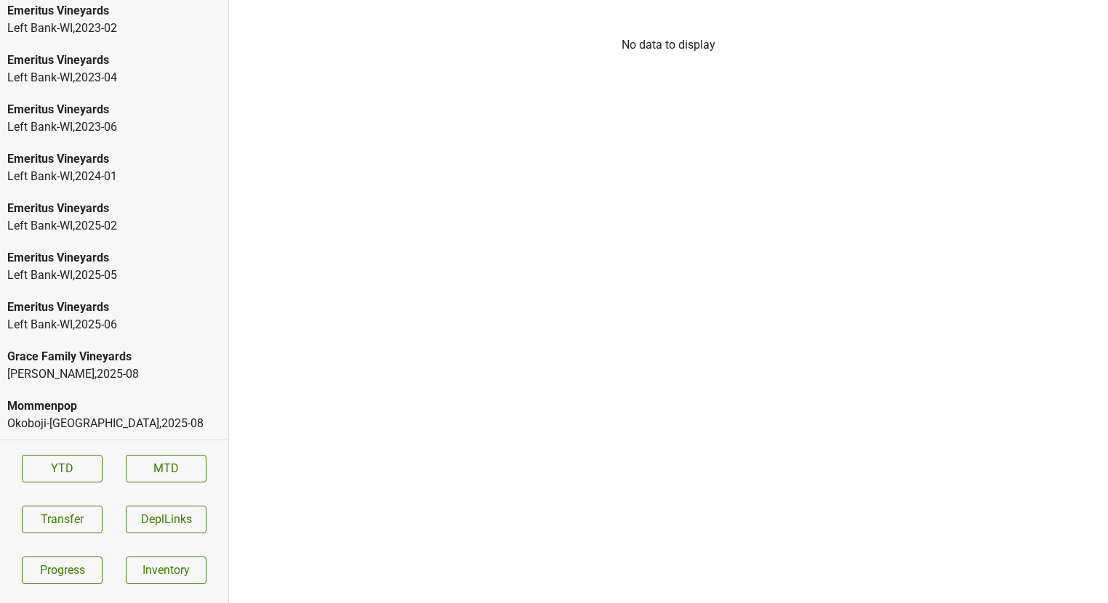
click at [134, 372] on div "Constantine , 2025 - 08" at bounding box center [114, 374] width 214 height 17
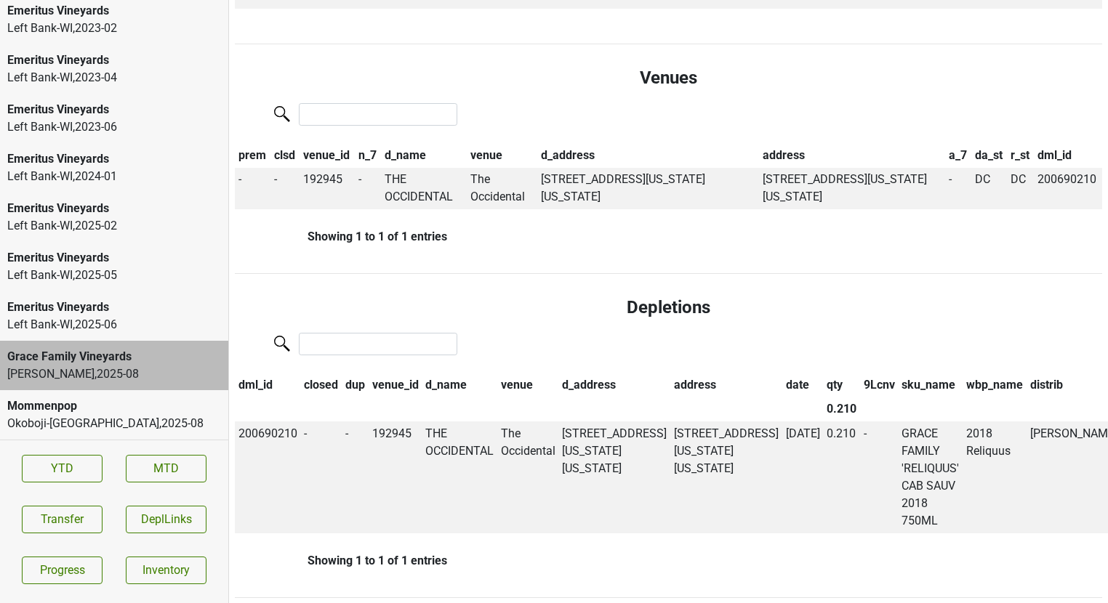
scroll to position [0, 0]
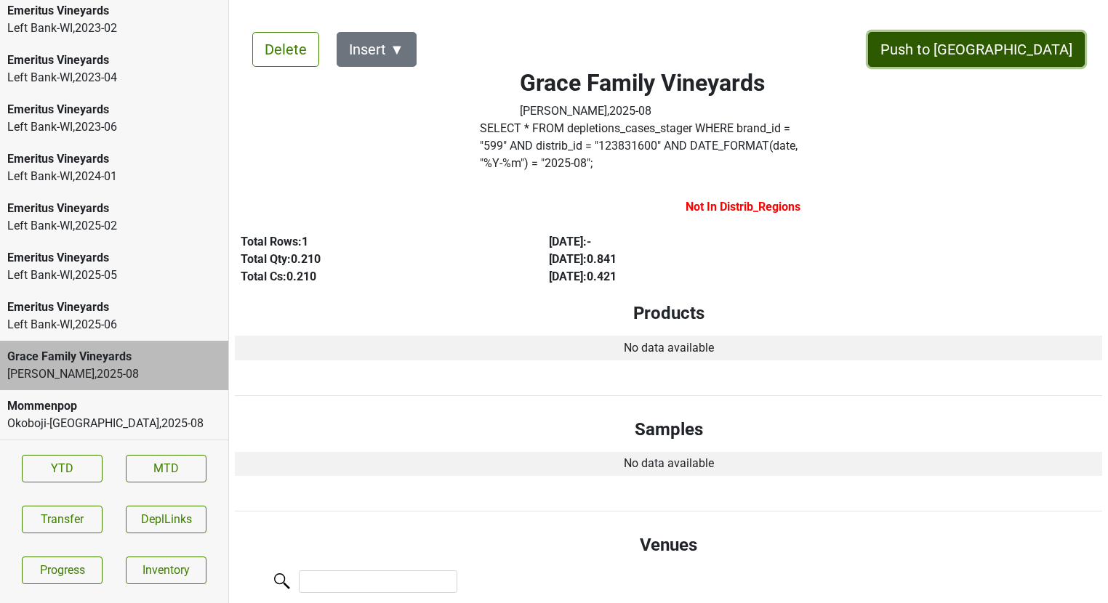
click at [1046, 47] on button "Push to DC" at bounding box center [976, 49] width 217 height 35
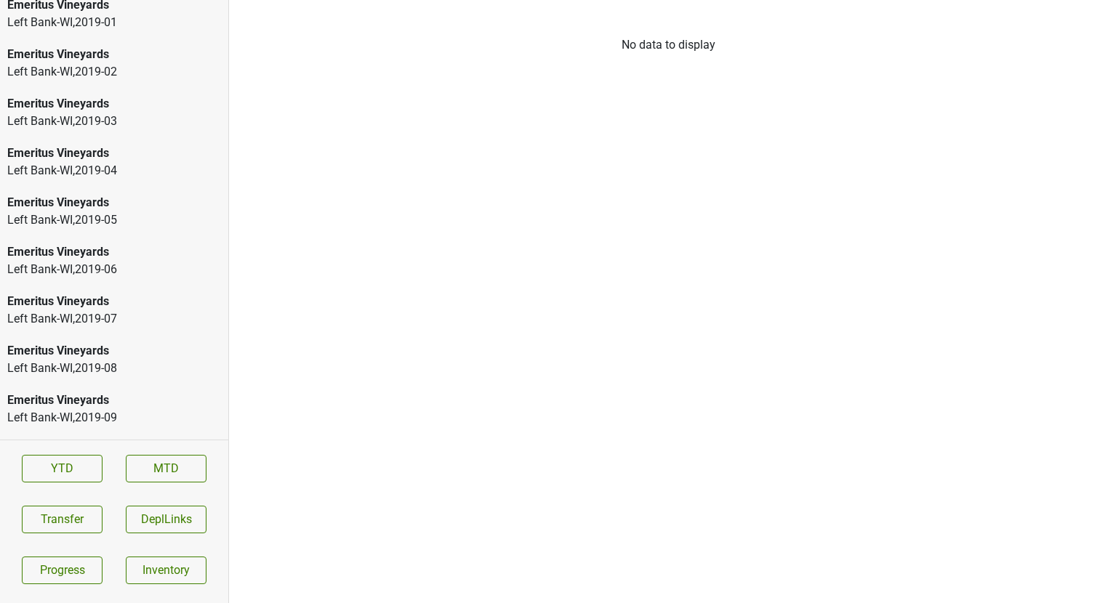
scroll to position [525, 0]
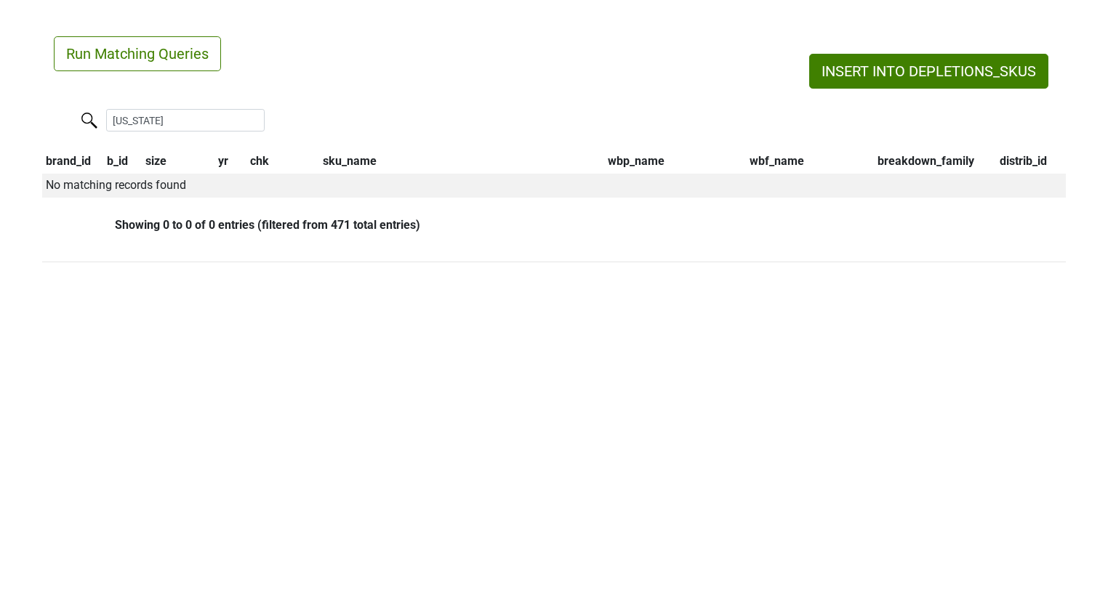
click at [237, 113] on input "[US_STATE]" at bounding box center [185, 120] width 158 height 23
click at [237, 123] on input "[US_STATE]" at bounding box center [185, 120] width 158 height 23
click at [240, 123] on input "[US_STATE]" at bounding box center [185, 120] width 158 height 23
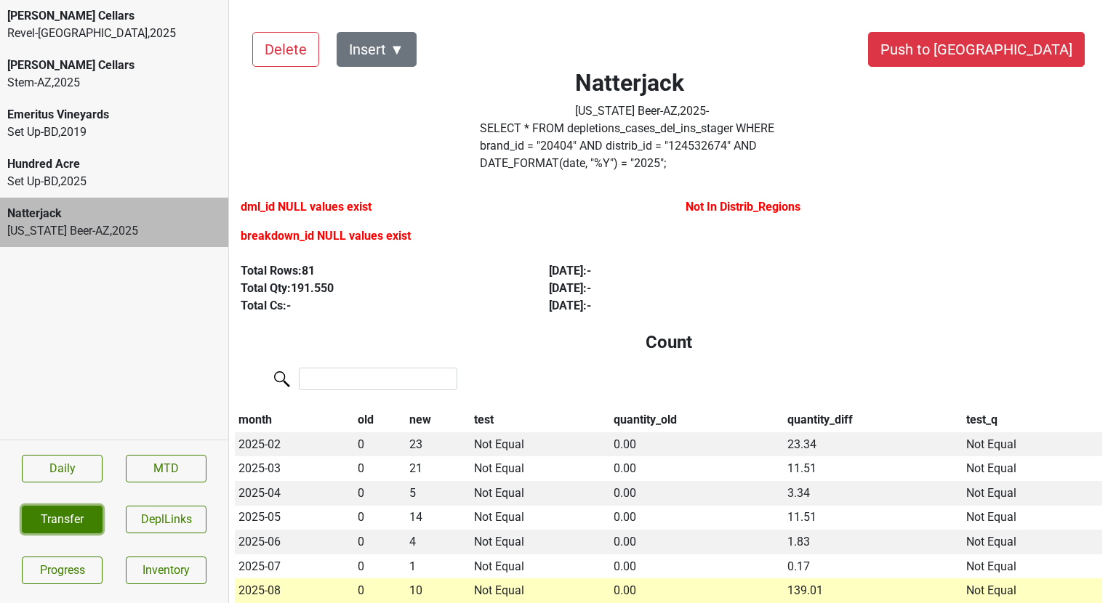
click at [60, 527] on button "Transfer" at bounding box center [62, 520] width 81 height 28
